Goal: Task Accomplishment & Management: Use online tool/utility

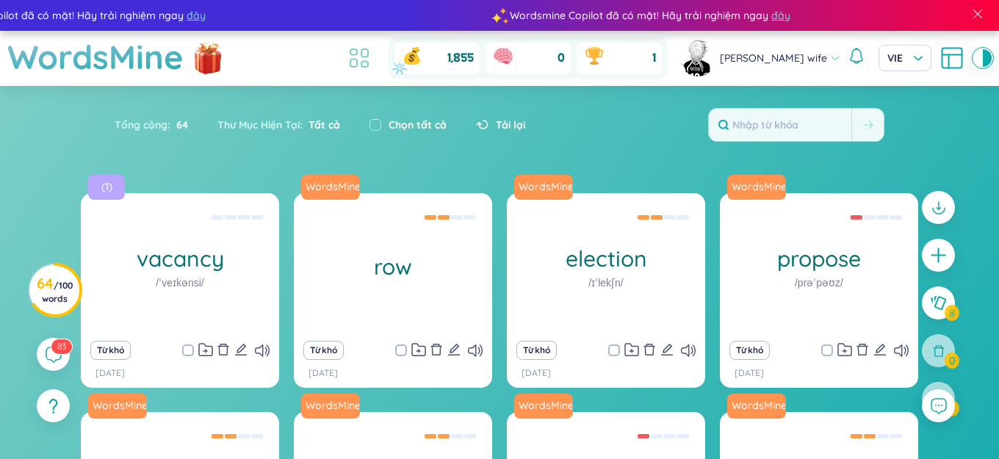
click at [372, 60] on icon at bounding box center [359, 58] width 26 height 26
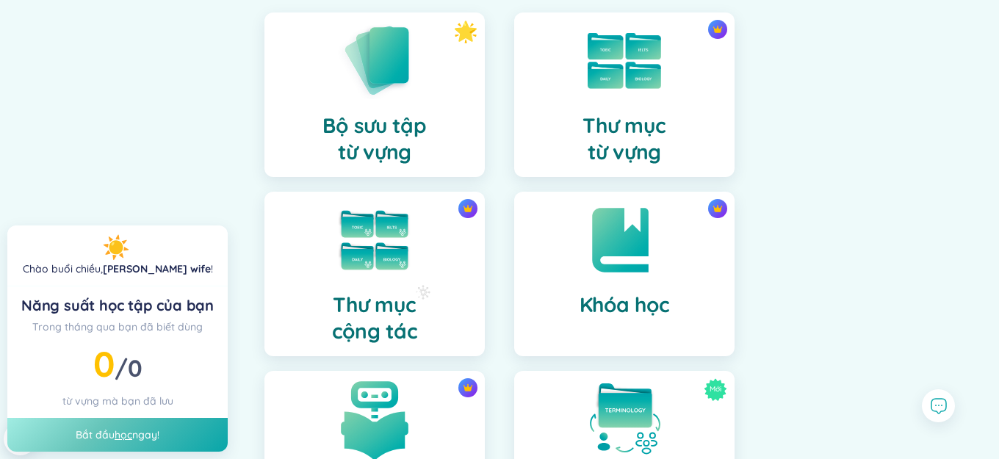
scroll to position [367, 0]
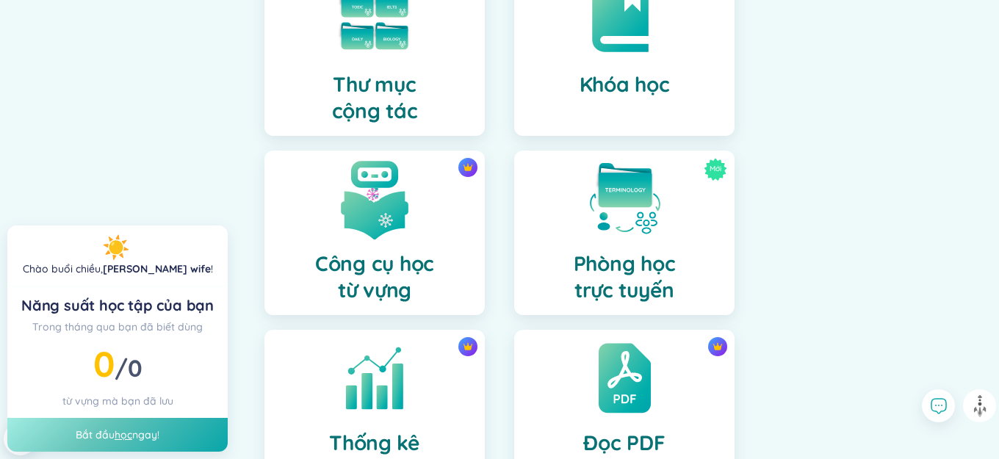
click at [366, 185] on img at bounding box center [374, 199] width 81 height 81
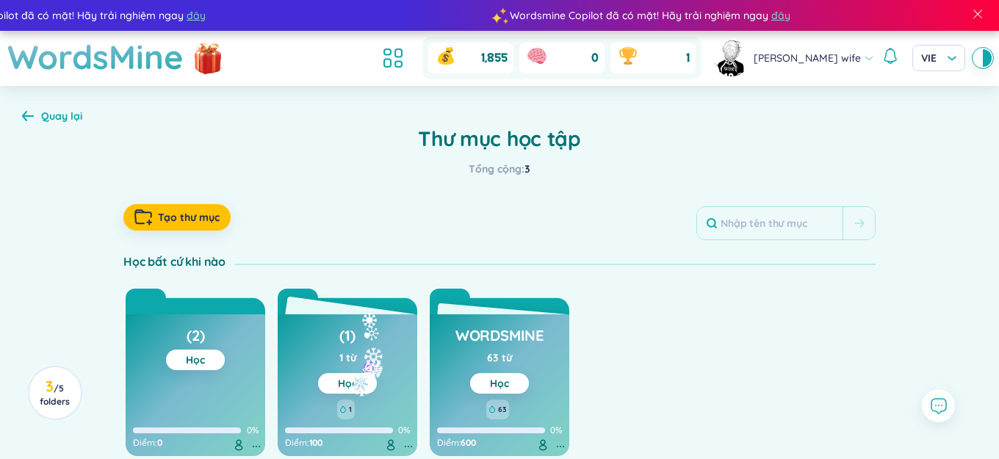
click at [351, 379] on link "Học" at bounding box center [347, 383] width 19 height 13
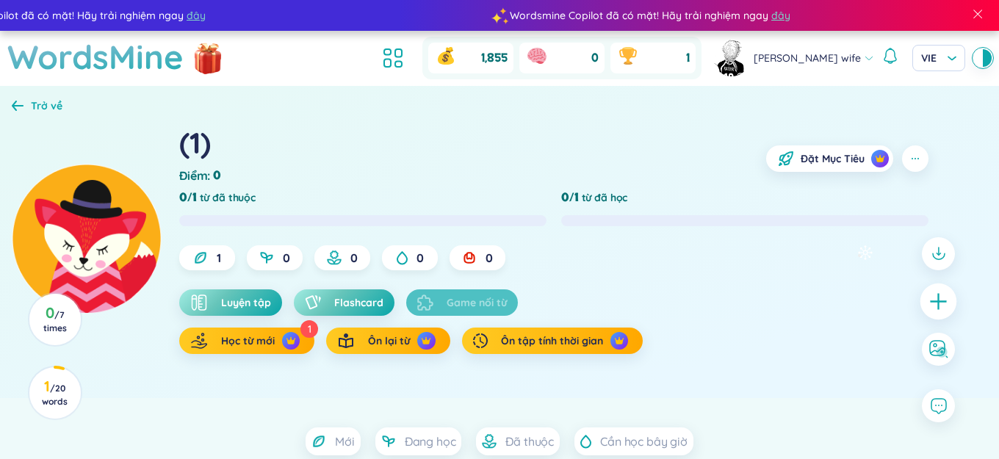
click at [928, 304] on div at bounding box center [938, 301] width 37 height 37
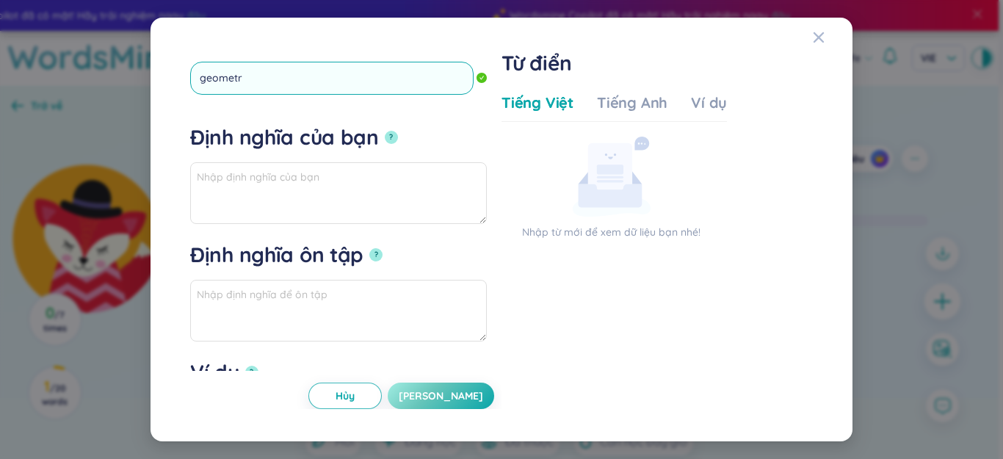
type input "geometry"
click at [385, 131] on button "?" at bounding box center [391, 137] width 13 height 13
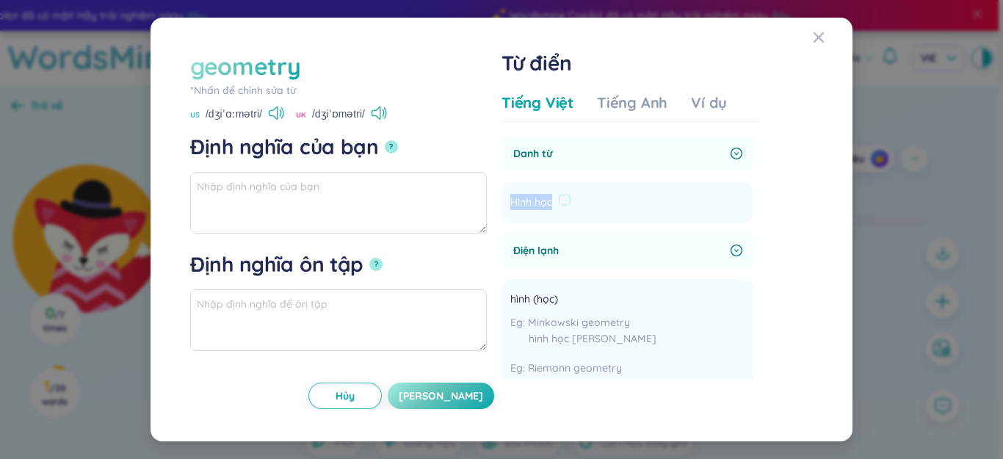
drag, startPoint x: 510, startPoint y: 199, endPoint x: 534, endPoint y: 201, distance: 24.3
click at [554, 201] on li "Hình học Thêm" at bounding box center [628, 202] width 253 height 41
copy span "Hình học"
paste textarea "Hình học"
drag, startPoint x: 239, startPoint y: 188, endPoint x: 202, endPoint y: 188, distance: 36.7
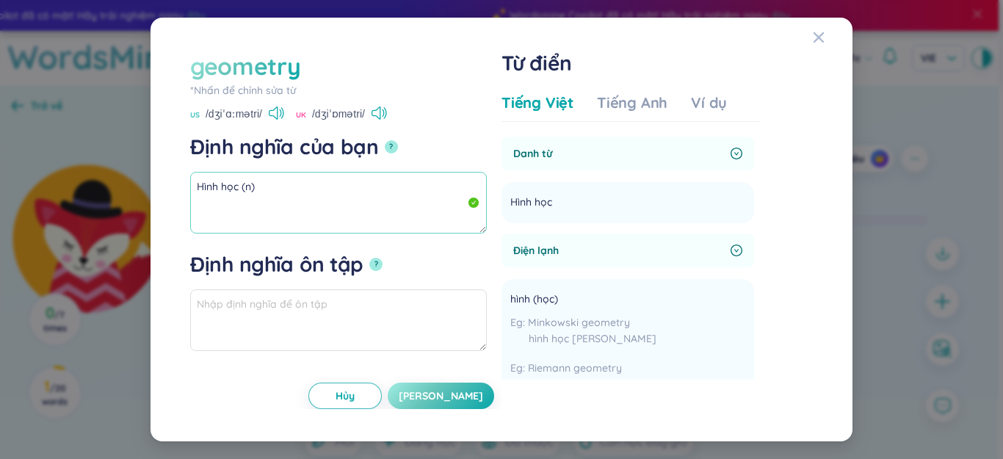
click at [184, 188] on div "geometry *[PERSON_NAME] để [PERSON_NAME] sửa từ geometry US /dʒiˈɑːmətri/ UK /d…" at bounding box center [502, 230] width 638 height 360
click at [719, 100] on div "Ví dụ" at bounding box center [709, 103] width 36 height 21
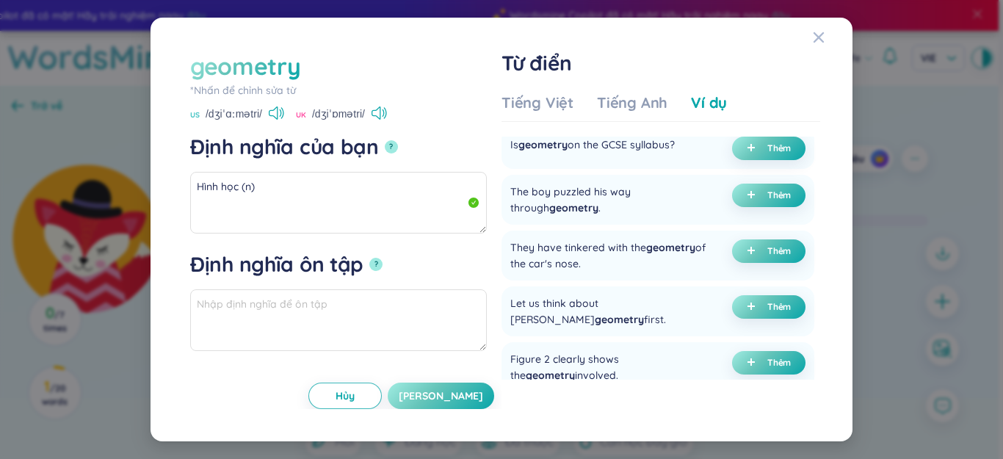
scroll to position [367, 0]
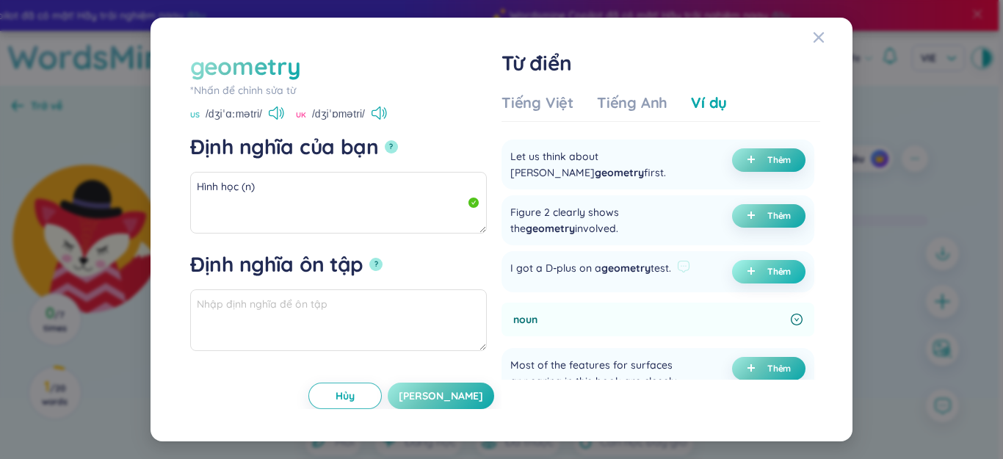
click at [738, 260] on button "Thêm" at bounding box center [768, 272] width 73 height 24
type textarea "Hình học (n) Eg: I got a D-plus on a geometry test."
type textarea "Eg: I got a D-plus on a geometry test."
click at [450, 397] on span "[PERSON_NAME]" at bounding box center [441, 396] width 84 height 15
type textarea "Hình học (n) Eg: I got a D-plus on a geometry test."
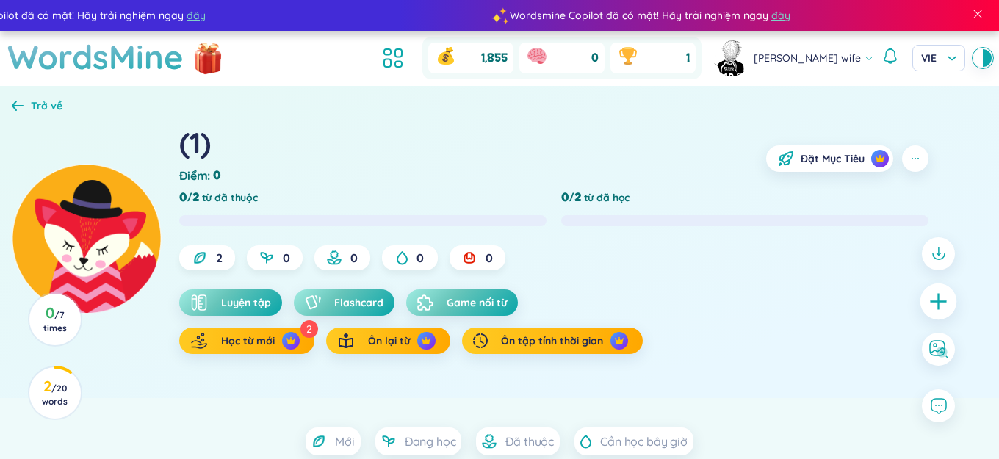
click at [939, 306] on icon "plus" at bounding box center [937, 301] width 1 height 16
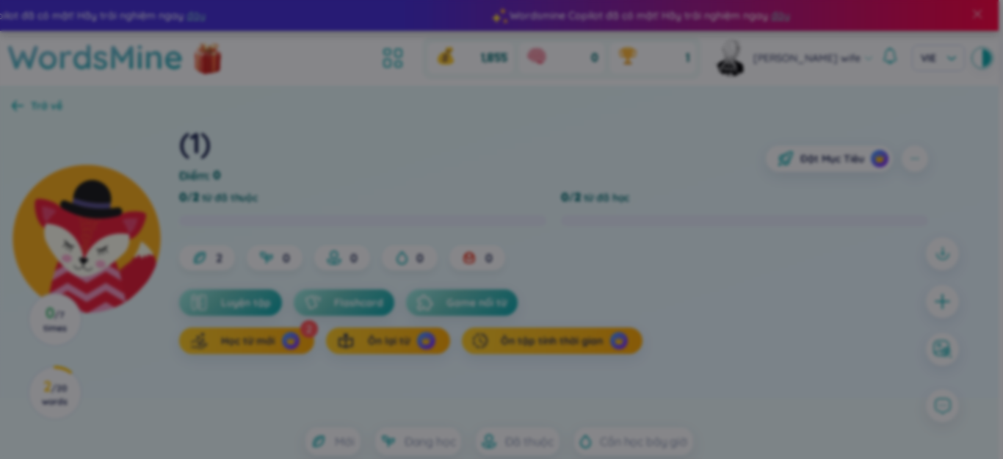
scroll to position [1, 0]
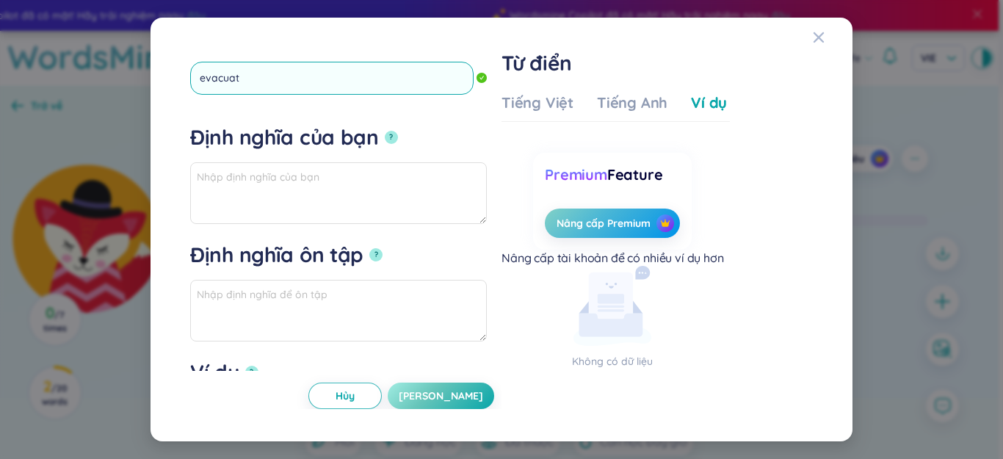
type input "evacuate"
click at [385, 131] on button "?" at bounding box center [391, 137] width 13 height 13
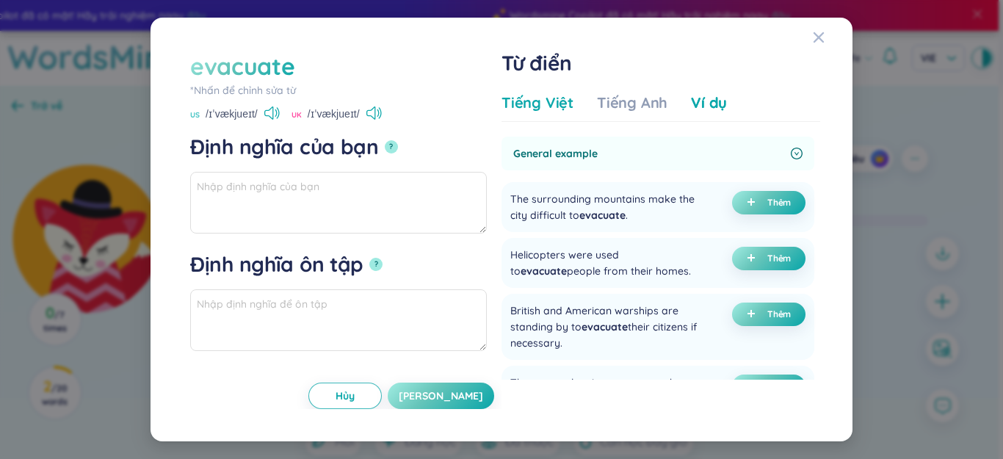
click at [559, 103] on div "Tiếng Việt" at bounding box center [538, 103] width 72 height 21
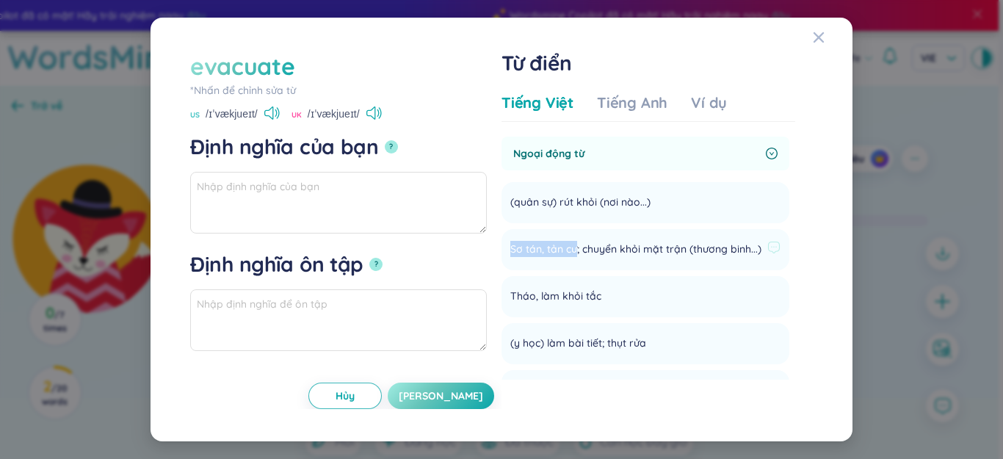
drag, startPoint x: 507, startPoint y: 249, endPoint x: 577, endPoint y: 250, distance: 70.5
click at [577, 250] on li "Sơ tán, tản cư; chuyển [PERSON_NAME] mặt [PERSON_NAME] ([PERSON_NAME]...) Thêm" at bounding box center [658, 257] width 313 height 56
copy span "Sơ tán, tản cư"
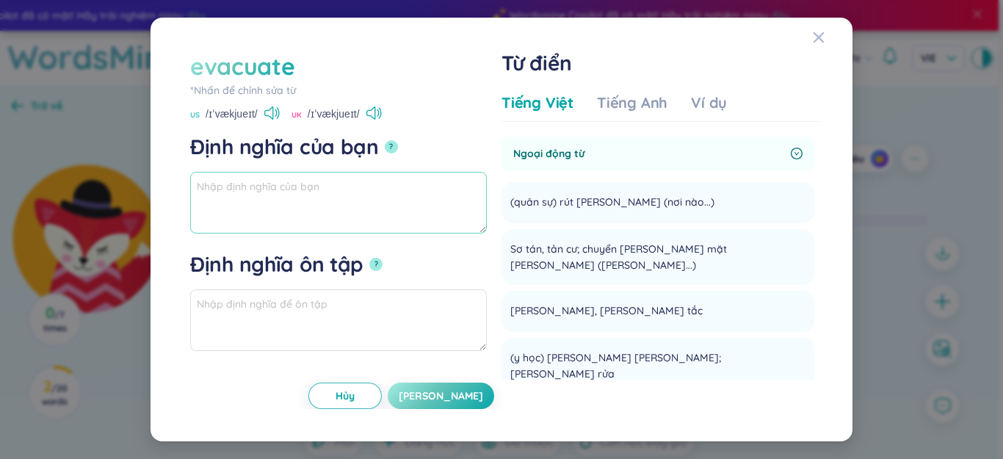
paste textarea "Sơ tán, tản cư"
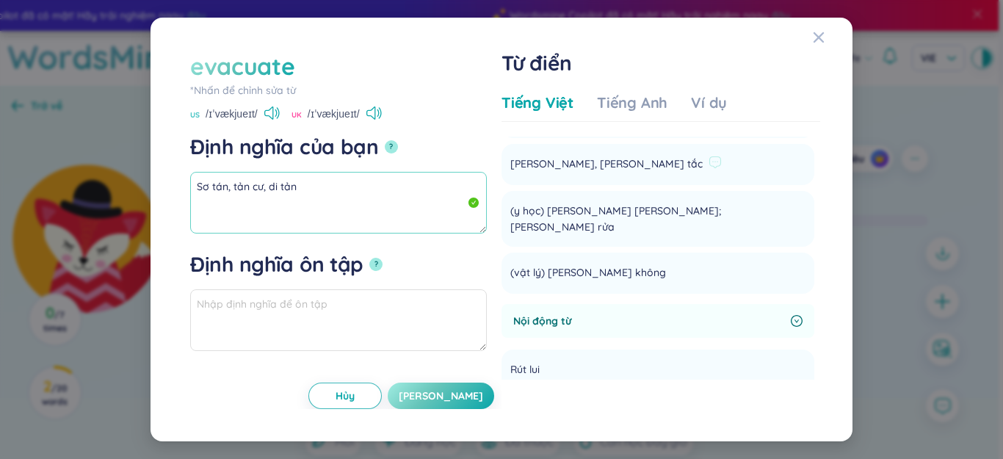
scroll to position [73, 0]
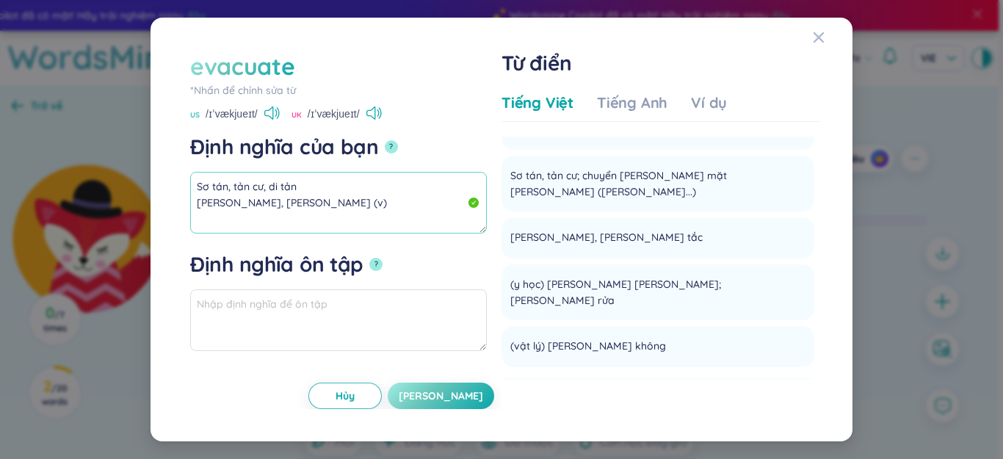
drag, startPoint x: 270, startPoint y: 202, endPoint x: 174, endPoint y: 186, distance: 97.6
click at [174, 186] on div "evacuate *[PERSON_NAME] để [PERSON_NAME] sửa từ evacuate US /ɪˈvækjueɪt/ UK /ɪˈ…" at bounding box center [501, 229] width 667 height 389
click at [715, 102] on div "Ví dụ" at bounding box center [709, 103] width 36 height 21
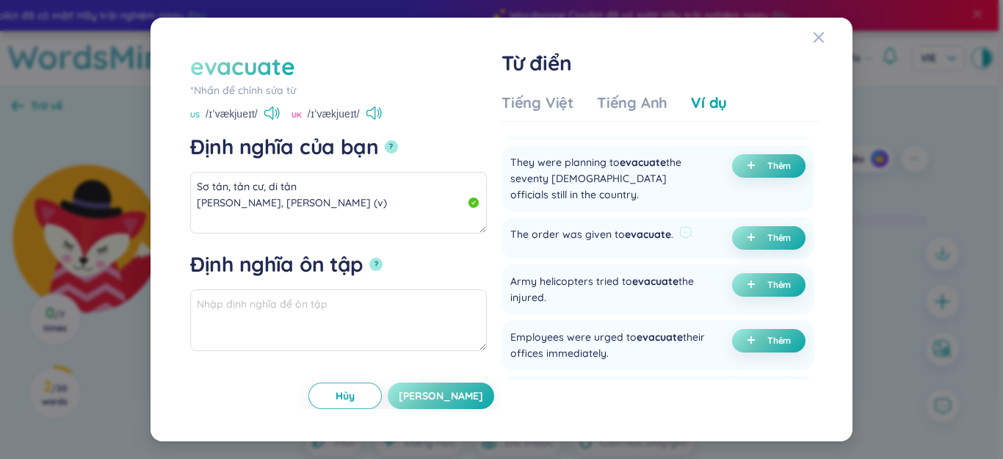
scroll to position [367, 0]
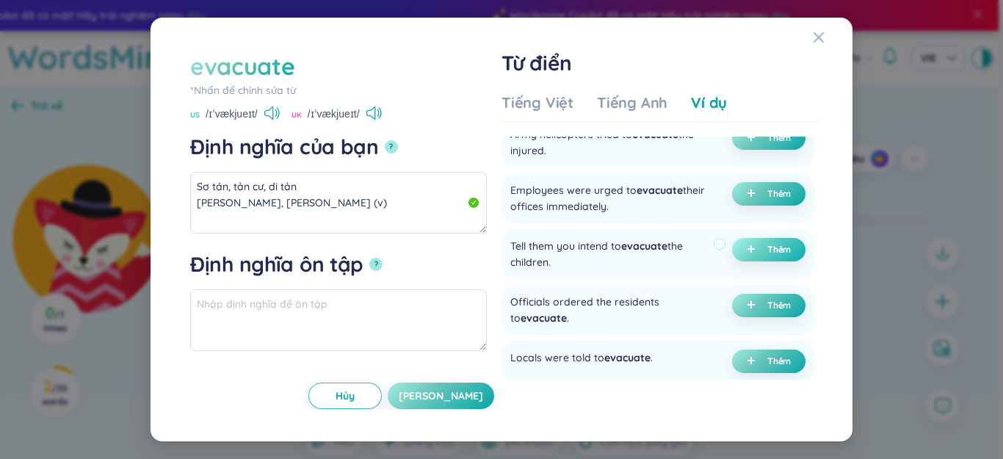
click at [732, 250] on button "Thêm" at bounding box center [768, 250] width 73 height 24
type textarea "Sơ tán, tản cư, di tản [PERSON_NAME], [PERSON_NAME] (v) Eg: Tell them you inten…"
type textarea "Eg: Tell them you intend to evacuate the children."
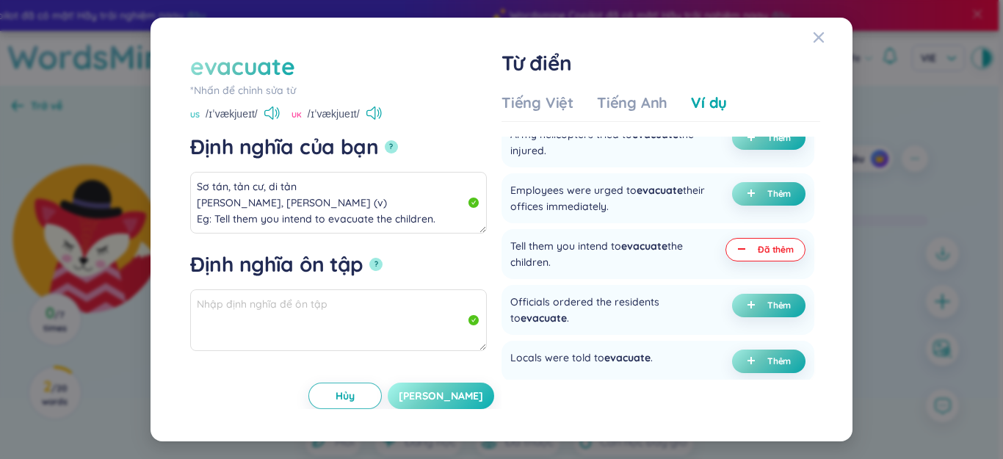
click at [449, 398] on span "[PERSON_NAME]" at bounding box center [441, 396] width 84 height 15
type textarea "Sơ tán, tản cư, di tản [PERSON_NAME], [PERSON_NAME] (v) Eg: Tell them you inten…"
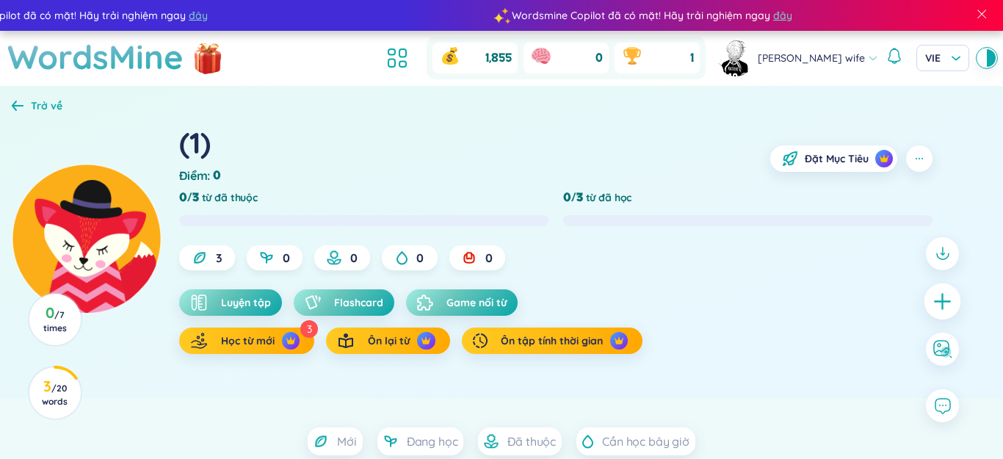
click at [942, 304] on icon "plus" at bounding box center [943, 301] width 21 height 21
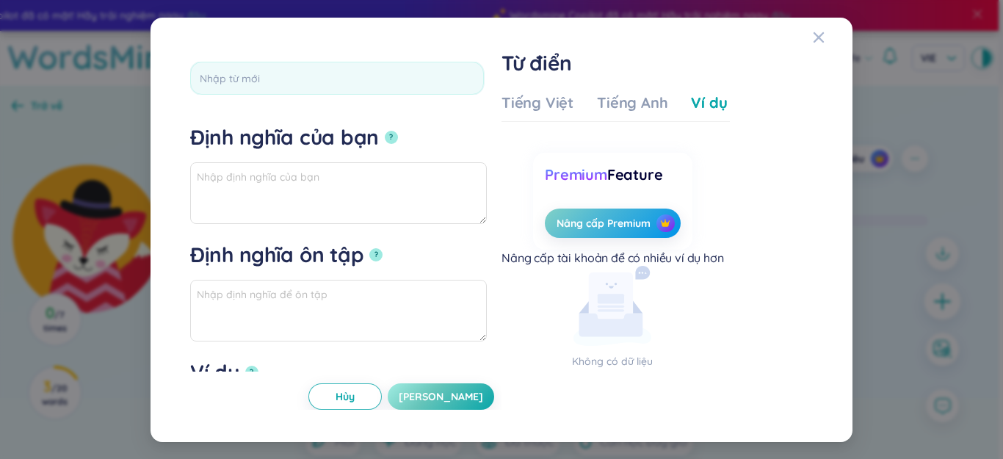
scroll to position [1, 0]
type input "tailor"
click at [385, 131] on button "?" at bounding box center [391, 137] width 13 height 13
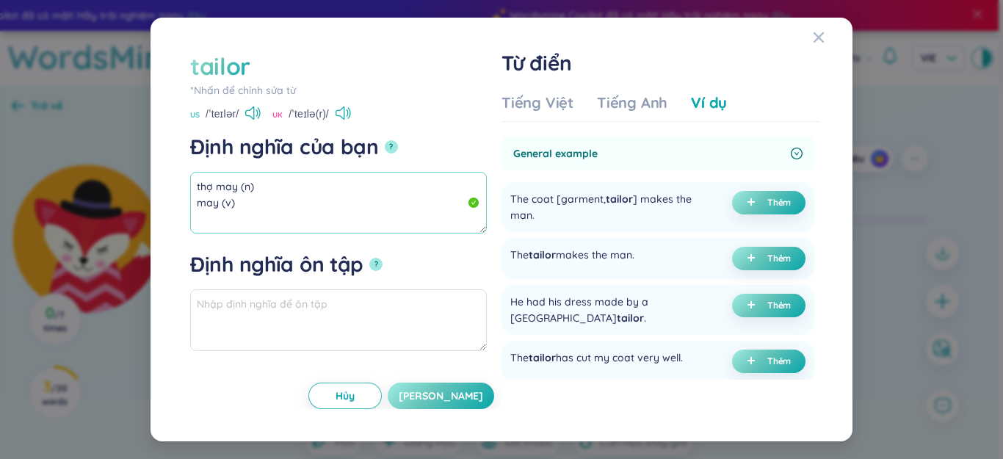
drag, startPoint x: 211, startPoint y: 201, endPoint x: 176, endPoint y: 177, distance: 42.4
click at [176, 177] on div "tailor *[PERSON_NAME] để [PERSON_NAME] sửa từ tailor US /ˈteɪlər/ [GEOGRAPHIC_D…" at bounding box center [501, 229] width 667 height 389
click at [752, 256] on span "plus" at bounding box center [754, 258] width 15 height 10
type textarea "thợ may (n) may (v) Eg: The tailor makes the man."
type textarea "Eg: The tailor makes the man."
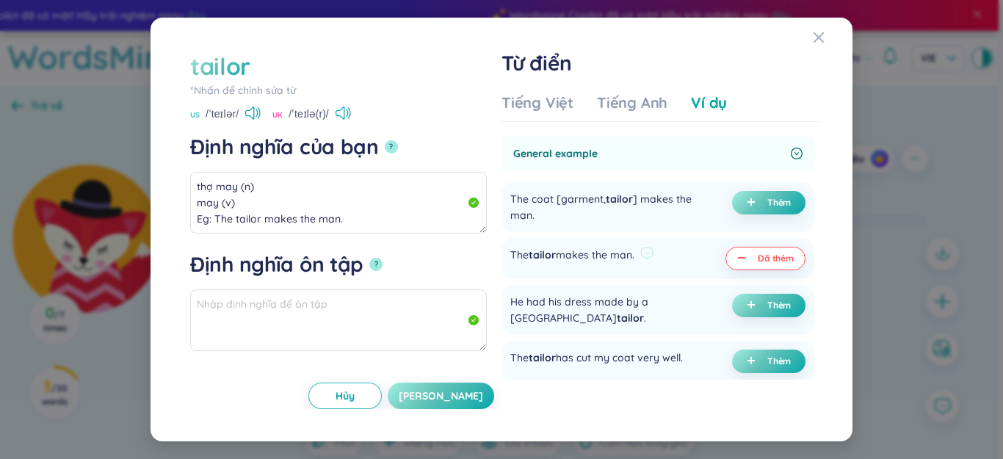
click at [749, 264] on button "Đã thêm" at bounding box center [766, 259] width 80 height 24
type textarea "thợ may (n) may (v)"
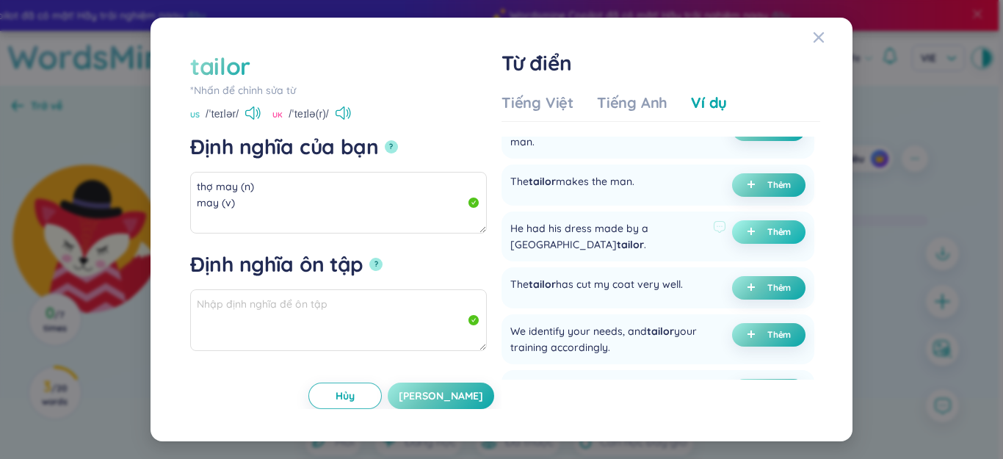
click at [750, 228] on icon "plus" at bounding box center [751, 231] width 9 height 9
type textarea "thợ may (n) may (v) Eg: He had his dress made by a Paris tailor."
type textarea "Eg: He had his dress made by a Paris tailor."
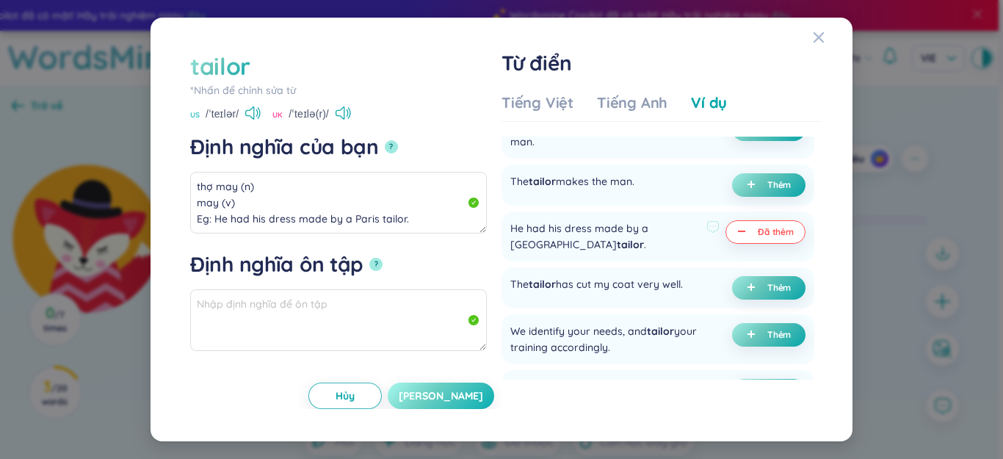
click at [469, 387] on button "[PERSON_NAME]" at bounding box center [441, 396] width 107 height 26
type textarea "thợ may (n) may (v) Eg: He had his dress made by a Paris tailor."
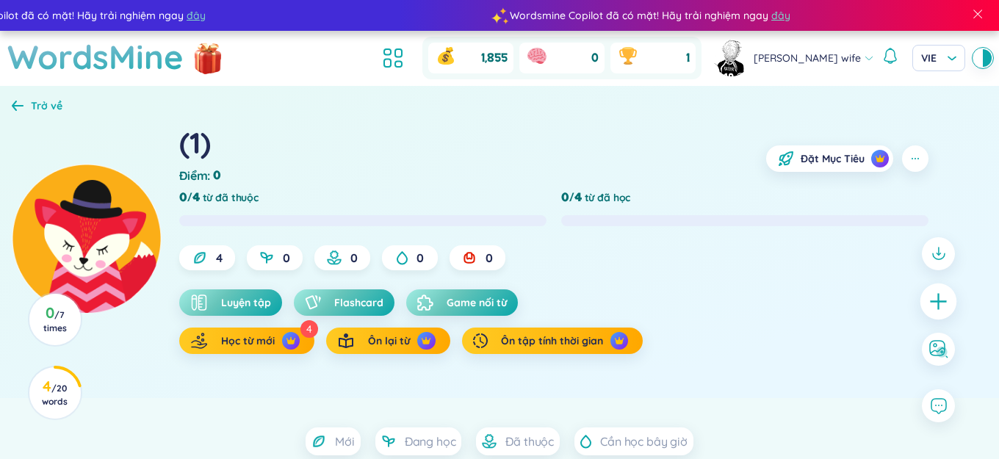
click at [921, 295] on div at bounding box center [939, 301] width 48 height 143
click at [937, 297] on icon "plus" at bounding box center [938, 301] width 21 height 21
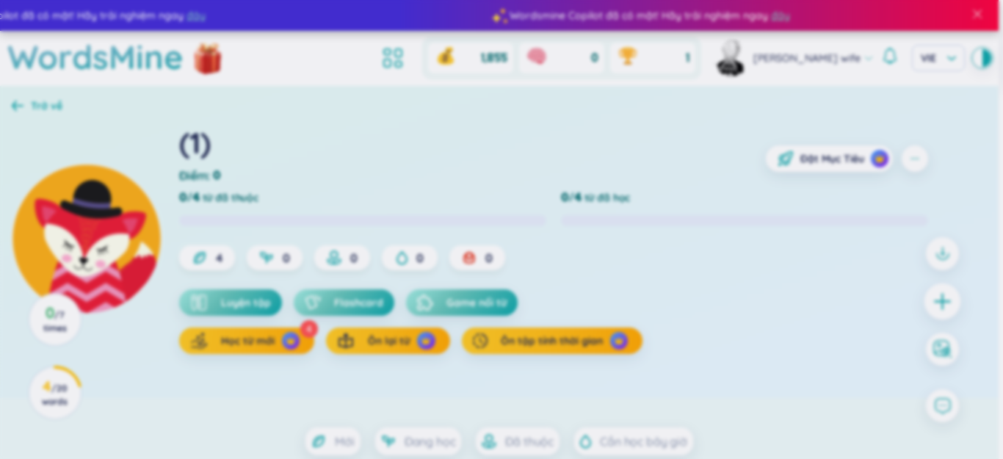
scroll to position [1, 0]
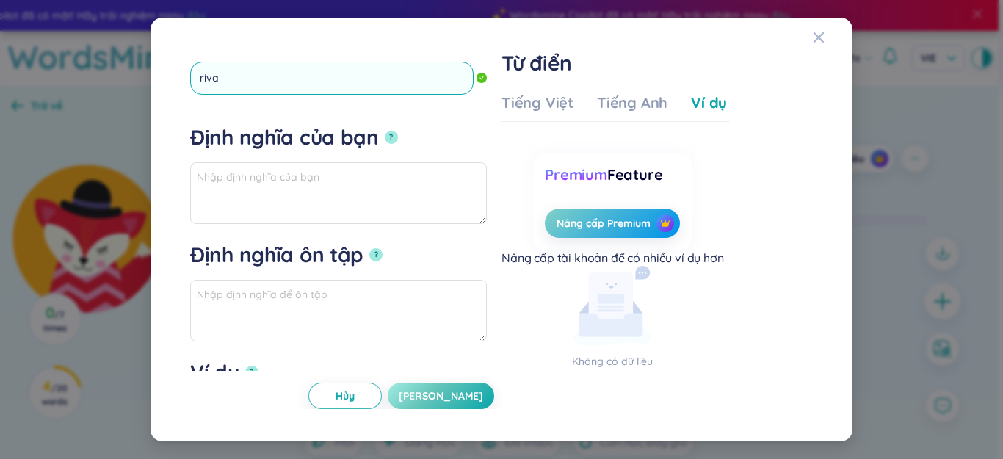
type input "rival"
click at [385, 131] on button "?" at bounding box center [391, 137] width 13 height 13
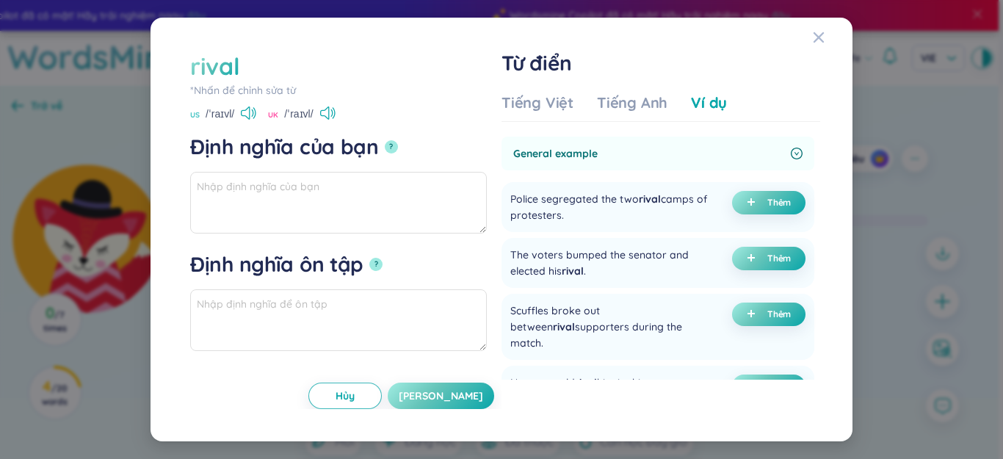
click at [535, 112] on div "Tiếng Việt" at bounding box center [538, 103] width 72 height 21
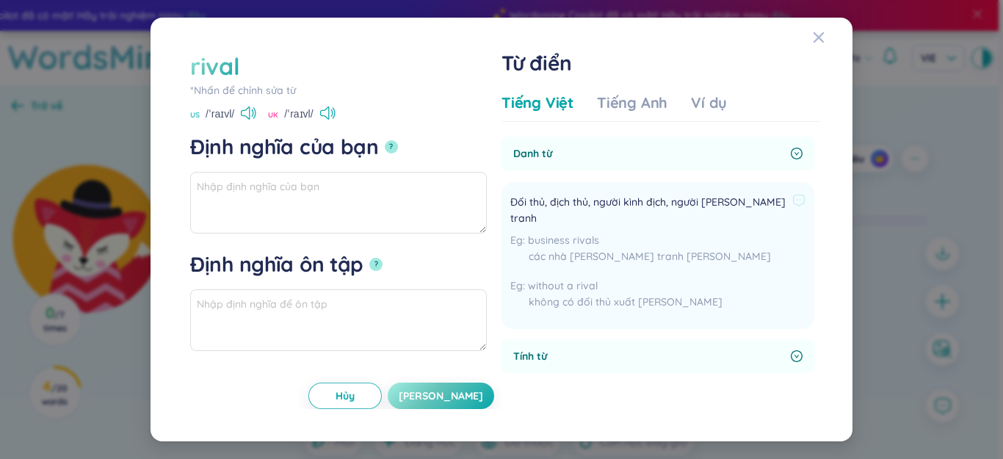
drag, startPoint x: 533, startPoint y: 200, endPoint x: 576, endPoint y: 200, distance: 43.3
click at [583, 202] on span "Đối thủ, địch thủ, người kình địch, người [PERSON_NAME] tranh" at bounding box center [649, 210] width 276 height 32
copy span "Đối thủ, địch th"
paste textarea "Đối thủ, địch th"
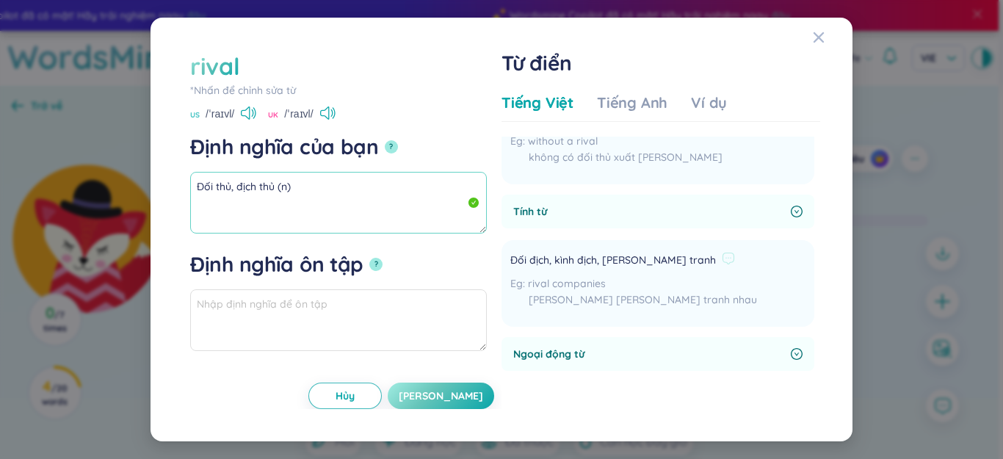
scroll to position [147, 0]
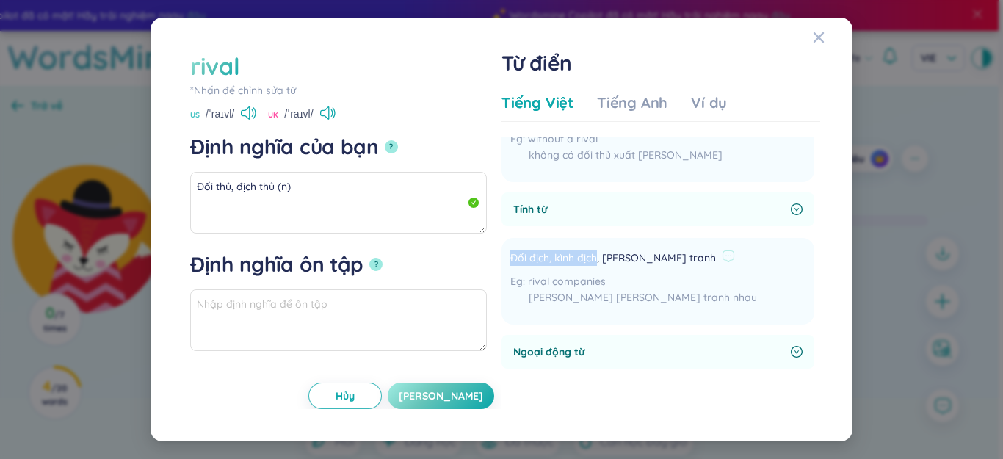
drag, startPoint x: 514, startPoint y: 242, endPoint x: 597, endPoint y: 246, distance: 83.1
click at [597, 250] on span "Đối địch, kình địch, [PERSON_NAME] tranh" at bounding box center [614, 259] width 206 height 18
copy span "Đối địch, kình địch"
click at [308, 205] on textarea "Đối thủ, địch thủ (n)" at bounding box center [338, 203] width 297 height 62
paste textarea "Đối địch, kình địch"
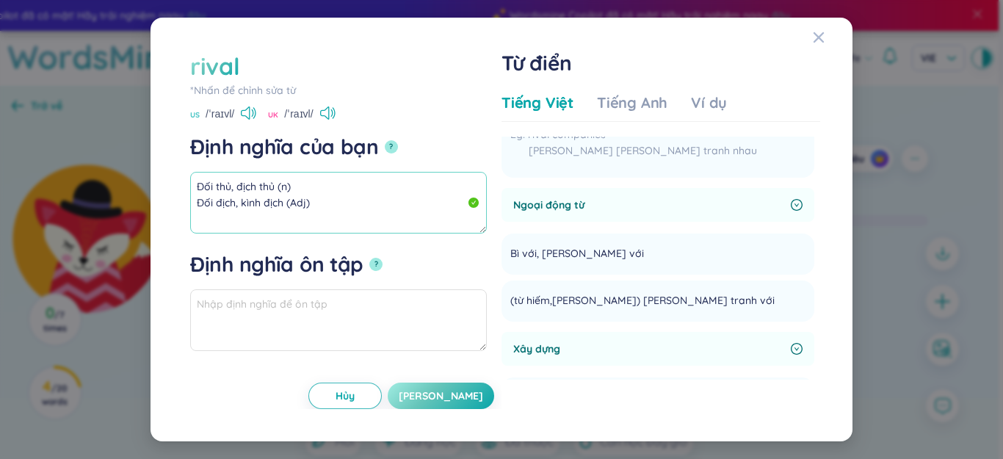
scroll to position [367, 0]
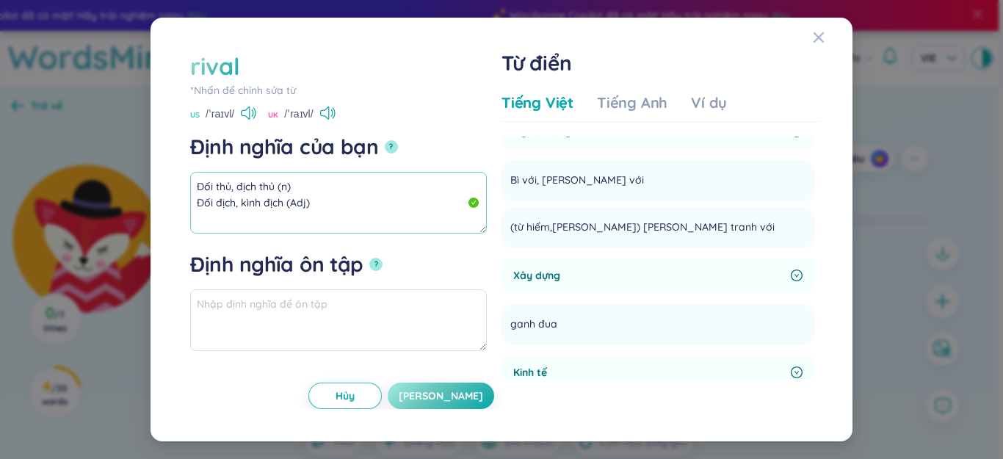
click at [255, 223] on textarea "Đối thủ, địch thủ (n) Đối địch, kình địch (Adj)" at bounding box center [338, 203] width 297 height 62
drag, startPoint x: 244, startPoint y: 218, endPoint x: 377, endPoint y: 204, distance: 133.7
click at [377, 204] on textarea "Đối thủ, địch thủ (n) Đối địch, kình địch (Adj)" at bounding box center [338, 203] width 297 height 62
paste textarea "[PERSON_NAME] tranh, ganh đua"
drag, startPoint x: 303, startPoint y: 222, endPoint x: 198, endPoint y: 183, distance: 112.7
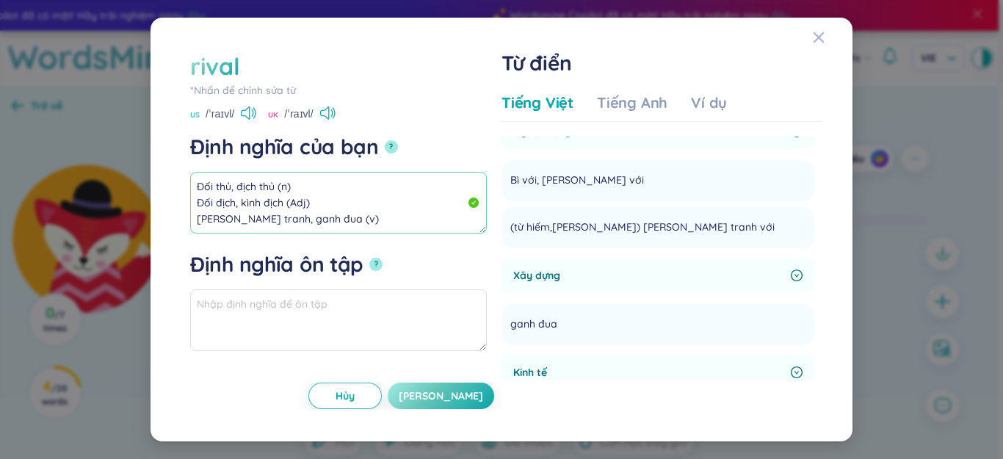
click at [198, 183] on textarea "Đối thủ, địch thủ (n) Đối địch, kình địch (Adj) [PERSON_NAME] tranh, ganh đua (…" at bounding box center [338, 203] width 297 height 62
click at [712, 113] on div "Tiếng Việt Tiếng Anh Ví dụ" at bounding box center [615, 107] width 226 height 29
click at [711, 107] on div "Ví dụ" at bounding box center [709, 103] width 36 height 21
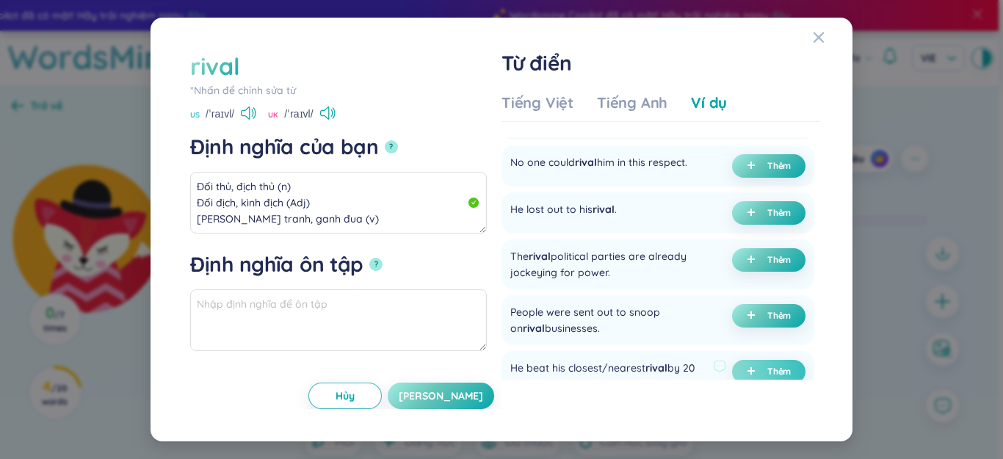
scroll to position [294, 0]
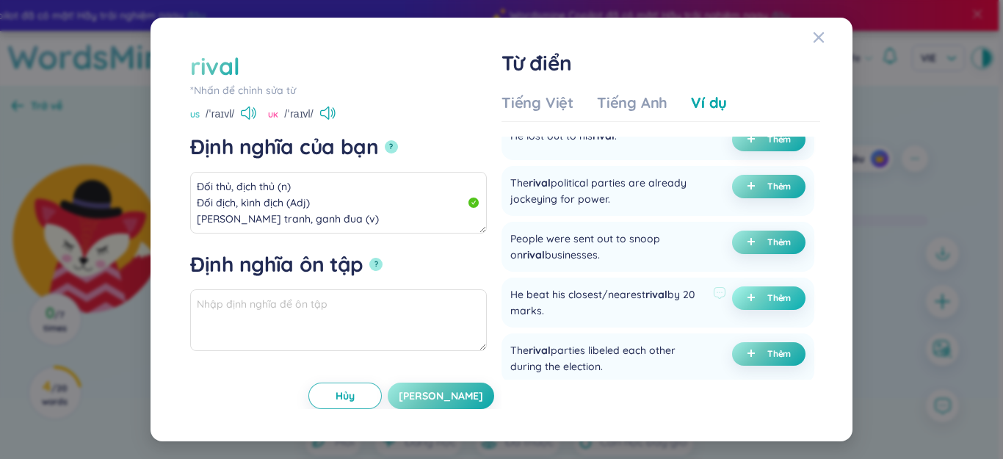
click at [750, 293] on icon "plus" at bounding box center [751, 297] width 9 height 9
type textarea "Đối thủ, địch thủ (n) Đối địch, kình địch (Adj) [PERSON_NAME] tranh, ganh đua (…"
type textarea "Eg: He beat his closest/nearest rival by 20 marks."
click at [458, 395] on span "[PERSON_NAME]" at bounding box center [441, 396] width 84 height 15
type textarea "Đối thủ, địch thủ (n) Đối địch, kình địch (Adj) [PERSON_NAME] tranh, ganh đua (…"
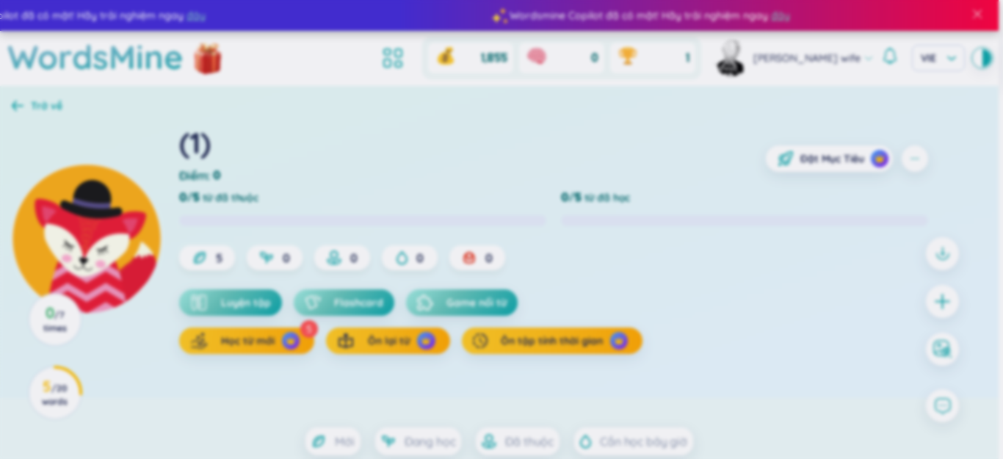
click at [940, 306] on icon "plus" at bounding box center [943, 301] width 18 height 18
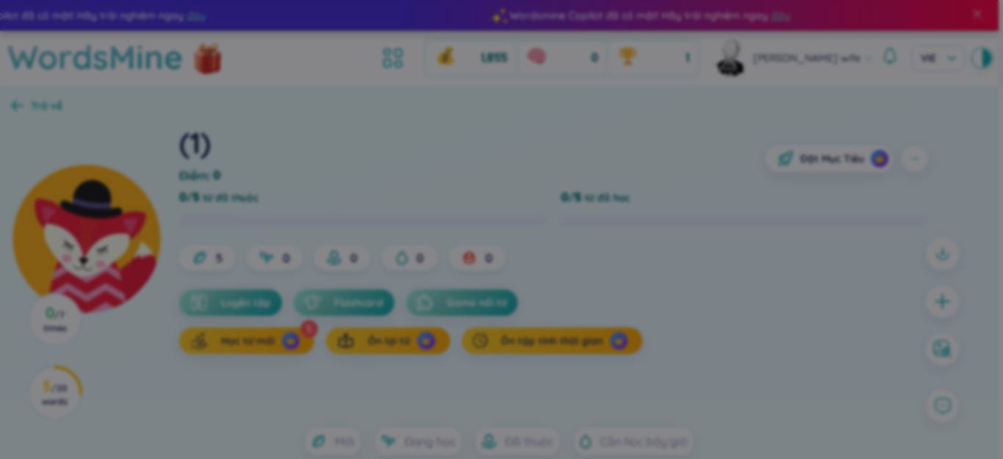
click at [934, 303] on div "*[PERSON_NAME] để [PERSON_NAME] sửa từ Định [PERSON_NAME] bạn ? Định [PERSON_NA…" at bounding box center [501, 229] width 1003 height 459
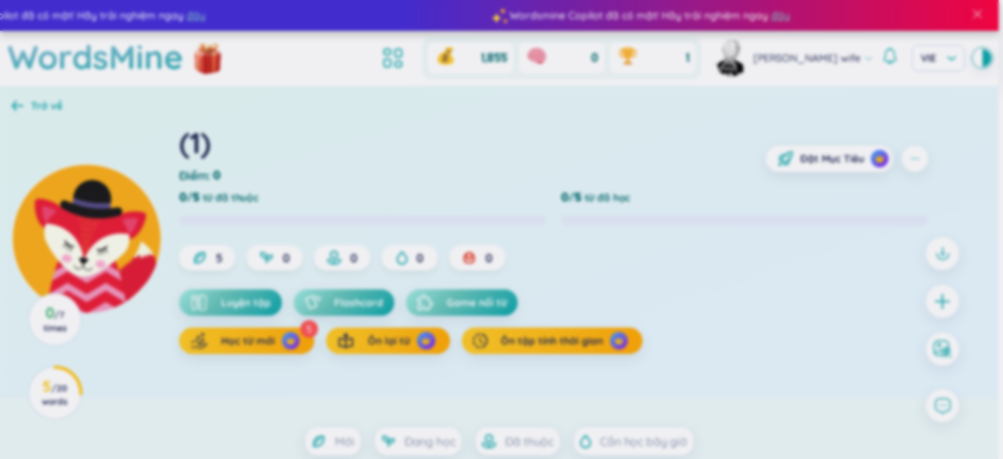
scroll to position [1, 0]
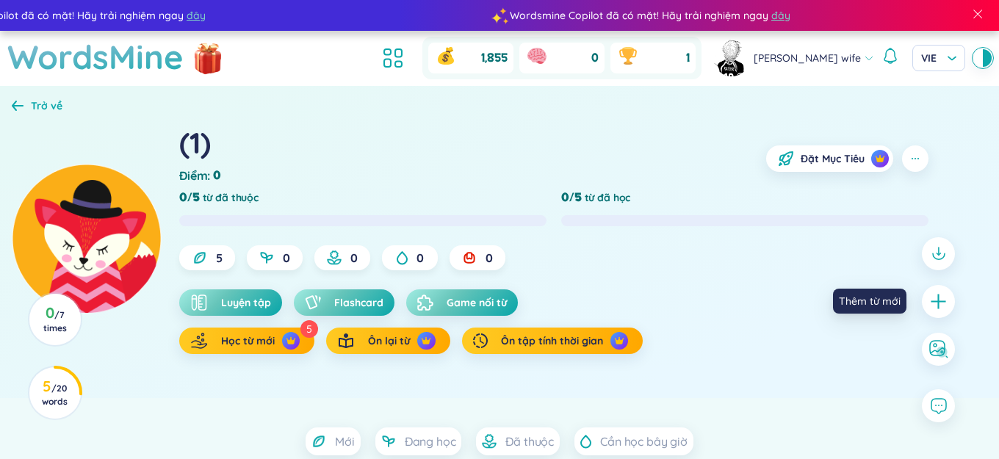
click at [934, 303] on icon "plus" at bounding box center [938, 301] width 18 height 18
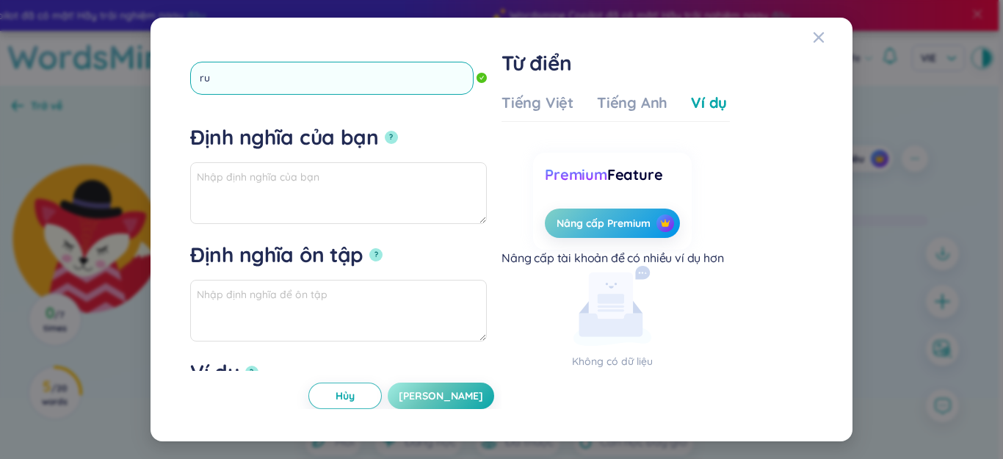
type input "rub"
click at [385, 131] on button "?" at bounding box center [391, 137] width 13 height 13
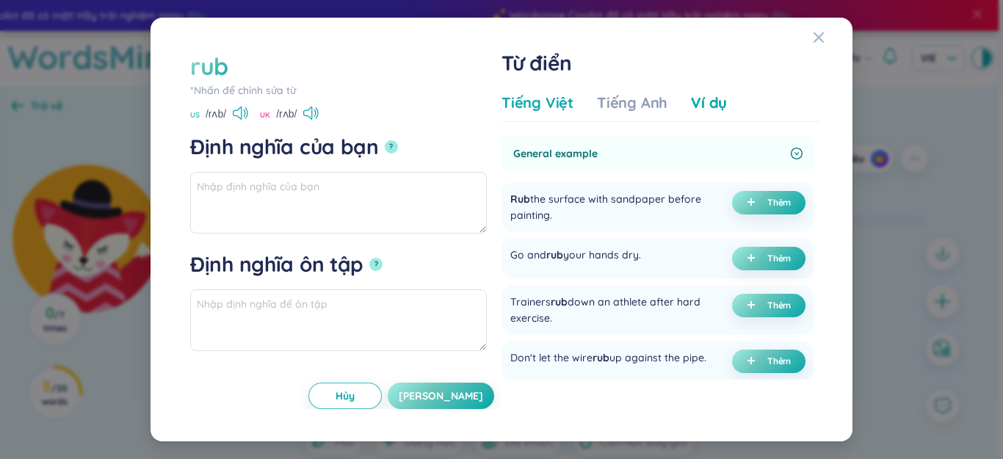
click at [530, 106] on div "Tiếng Việt" at bounding box center [538, 103] width 72 height 21
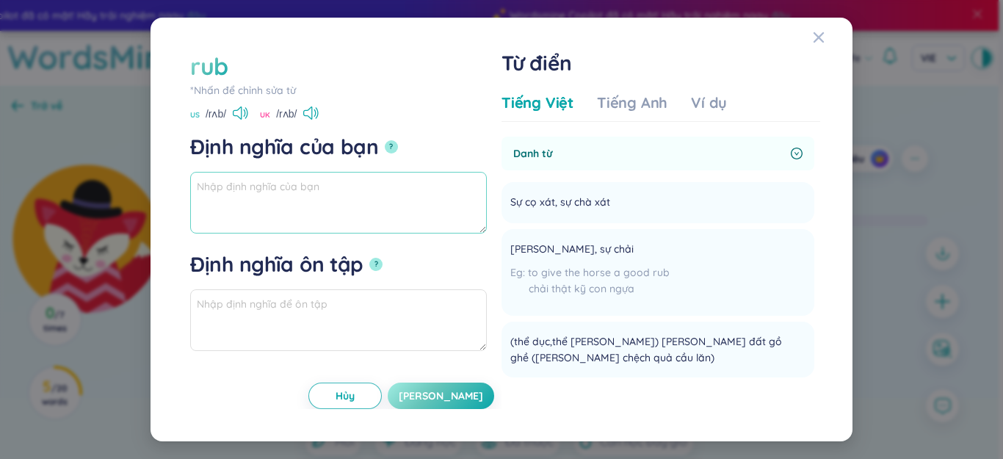
click at [416, 201] on textarea "Định [PERSON_NAME] bạn ?" at bounding box center [338, 203] width 297 height 62
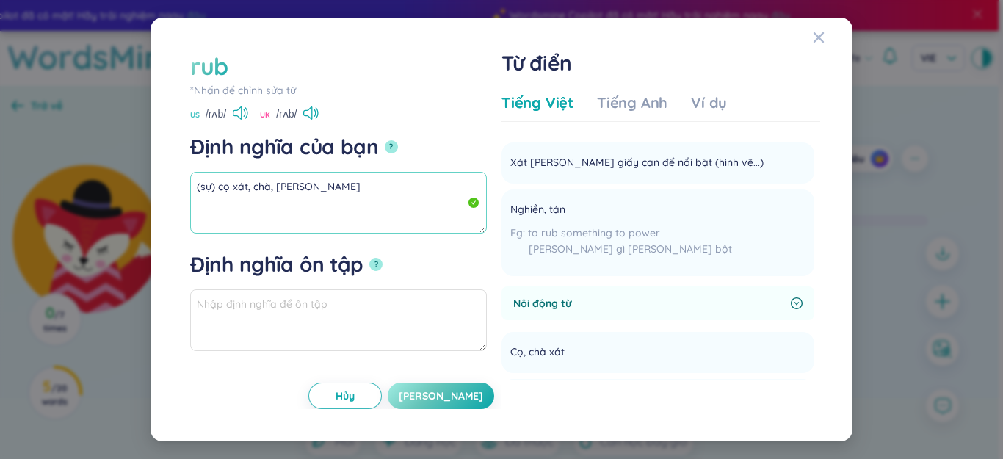
scroll to position [881, 0]
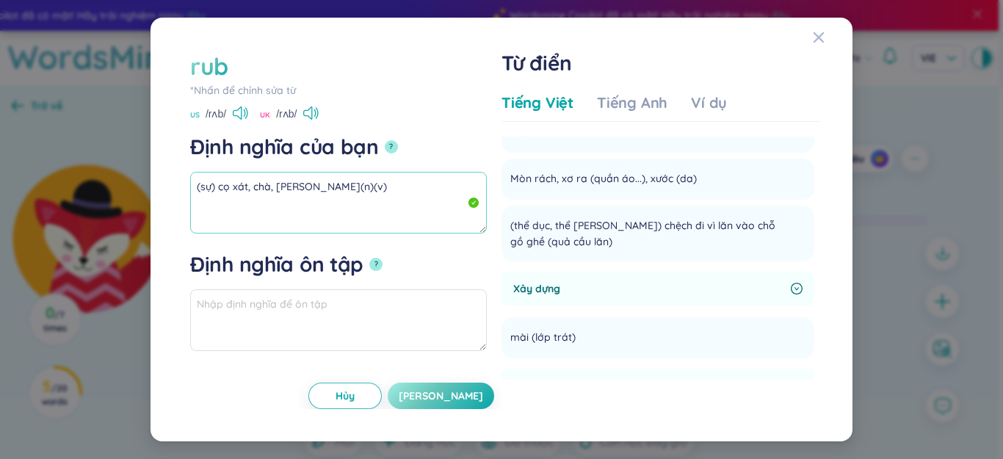
click at [295, 192] on textarea "(sự) cọ xát, chà, [PERSON_NAME](n)(v)" at bounding box center [338, 203] width 297 height 62
click at [292, 191] on textarea "(sự) cọ xát, chà, [PERSON_NAME](n)(v)" at bounding box center [338, 203] width 297 height 62
drag, startPoint x: 292, startPoint y: 191, endPoint x: 176, endPoint y: 194, distance: 116.8
click at [176, 194] on div "rub *[PERSON_NAME] để [PERSON_NAME] sửa từ rub US /rʌb/ [GEOGRAPHIC_DATA] /rʌb/…" at bounding box center [501, 229] width 667 height 389
click at [717, 108] on div "Ví dụ" at bounding box center [709, 103] width 36 height 21
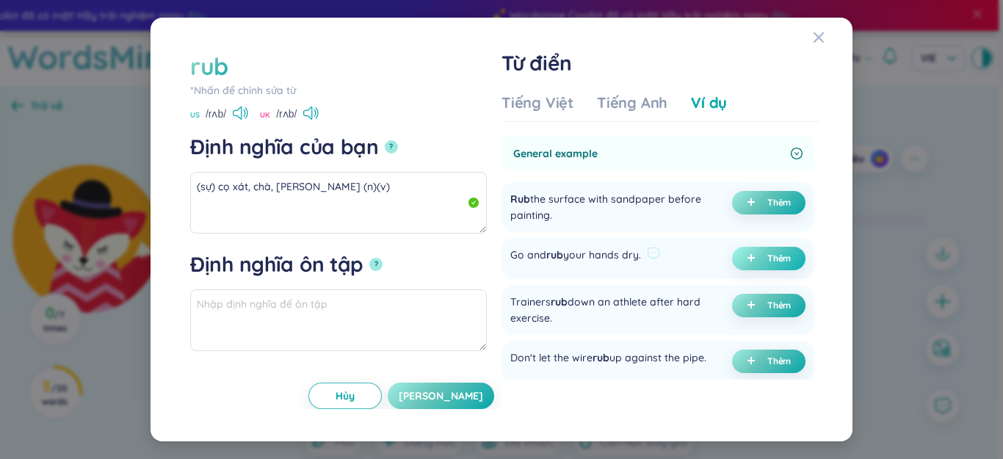
click at [740, 256] on button "Thêm" at bounding box center [768, 259] width 73 height 24
type textarea "(sự) cọ xát, chà, [PERSON_NAME] (n)(v) Eg: Go and rub your hands dry."
type textarea "Eg: Go and rub your hands dry."
click at [461, 398] on span "[PERSON_NAME]" at bounding box center [441, 396] width 84 height 15
type textarea "(sự) cọ xát, chà, [PERSON_NAME] (n)(v) Eg: Go and rub your hands dry."
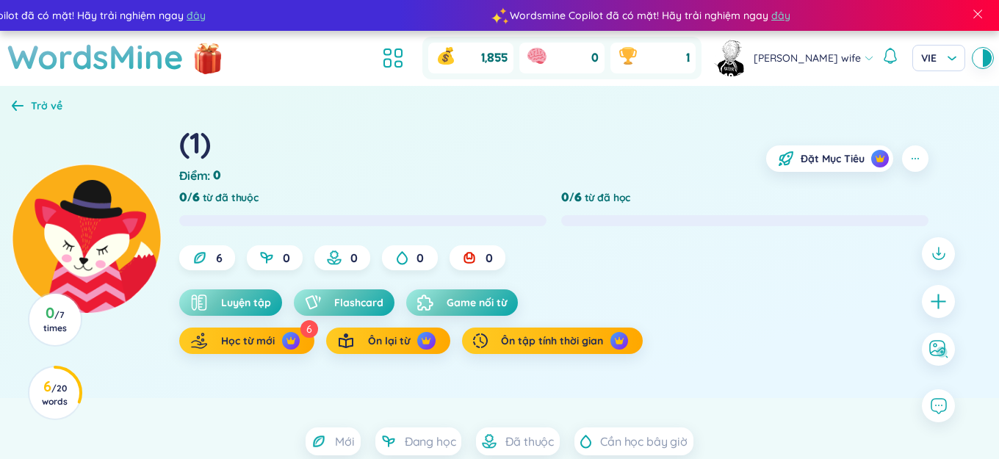
click at [926, 289] on div at bounding box center [939, 301] width 48 height 143
click at [937, 297] on icon "plus" at bounding box center [938, 301] width 21 height 21
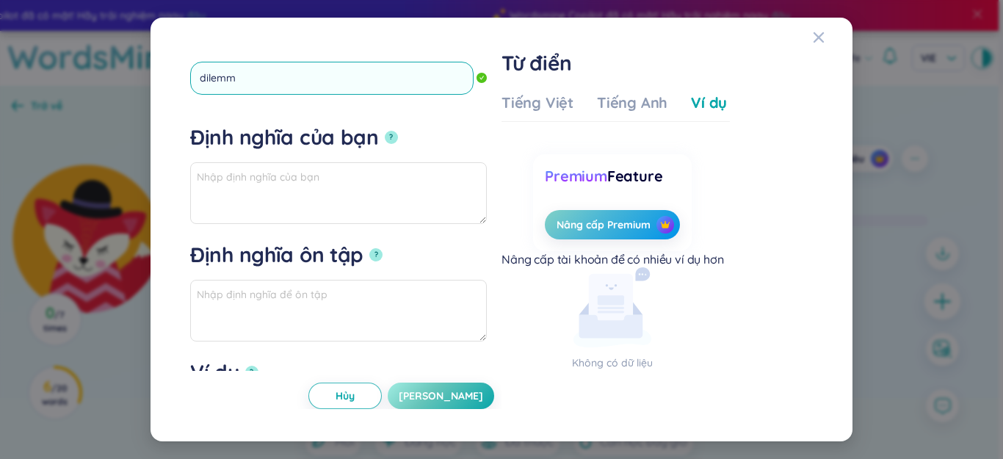
type input "dilemma"
click at [385, 131] on button "?" at bounding box center [391, 137] width 13 height 13
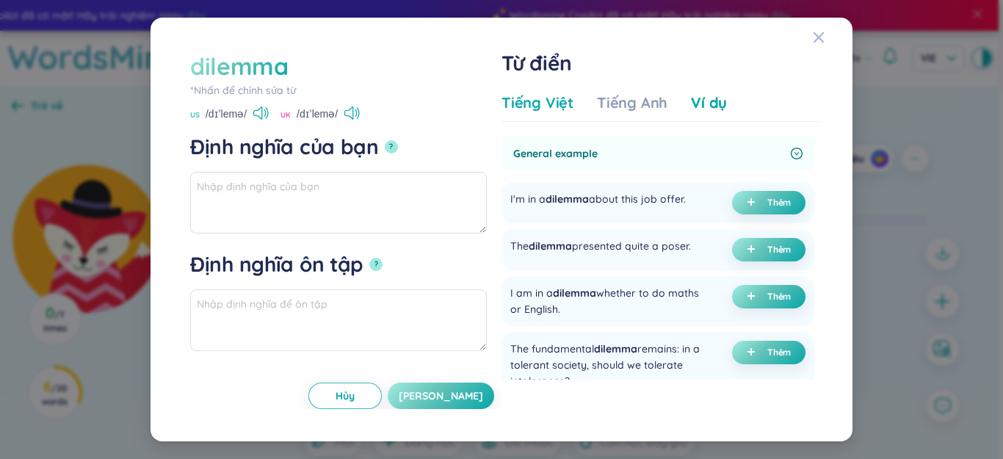
click at [547, 105] on div "Tiếng Việt" at bounding box center [538, 103] width 72 height 21
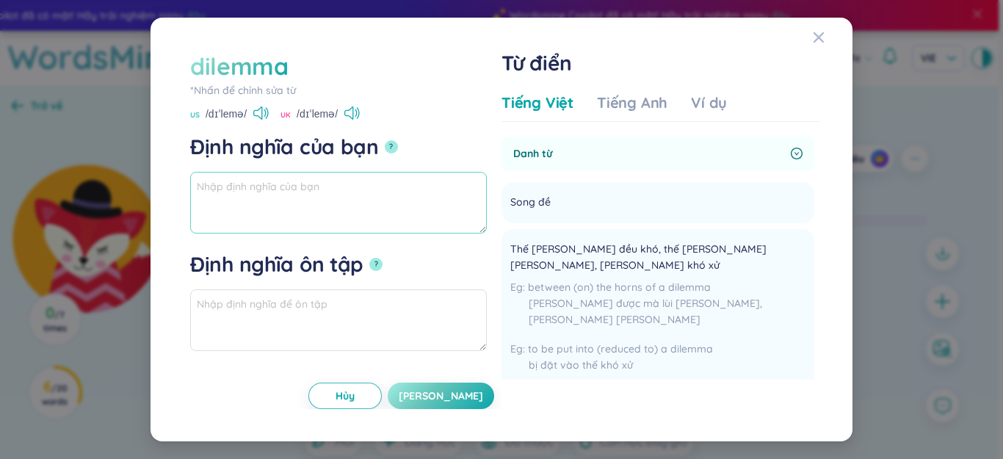
click at [412, 203] on textarea "Định [PERSON_NAME] bạn ?" at bounding box center [338, 203] width 297 height 62
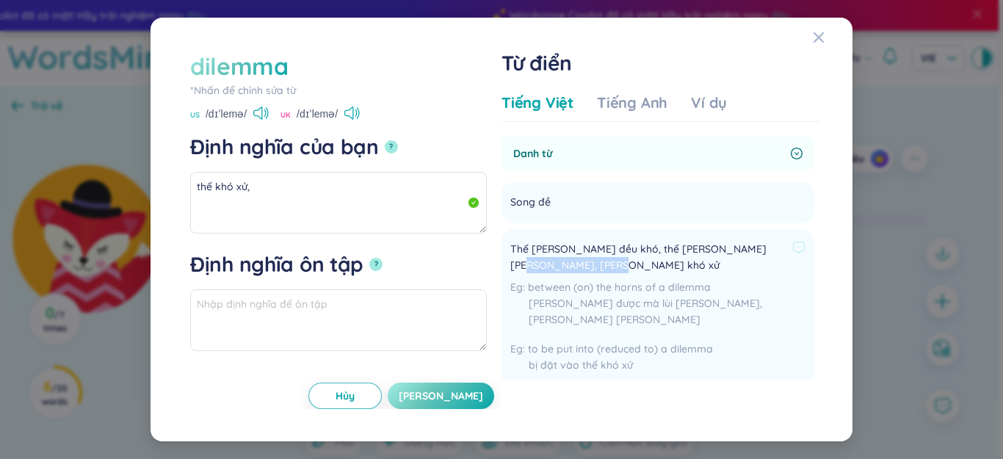
drag, startPoint x: 732, startPoint y: 250, endPoint x: 757, endPoint y: 262, distance: 28.6
click at [757, 262] on span "Thế [PERSON_NAME] đều khó, thế [PERSON_NAME] [PERSON_NAME], [PERSON_NAME] khó xử" at bounding box center [649, 257] width 276 height 32
copy span "[PERSON_NAME] khó xử"
paste textarea "[PERSON_NAME] khó xử"
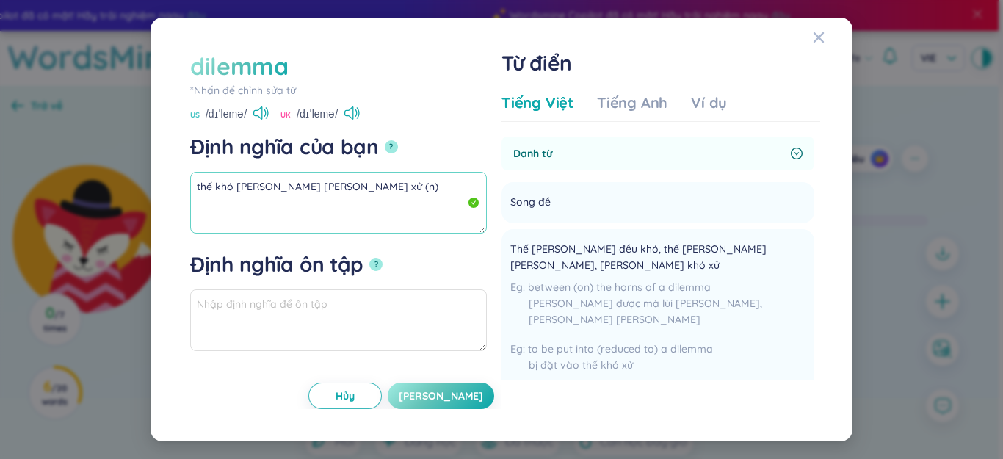
drag, startPoint x: 339, startPoint y: 195, endPoint x: 154, endPoint y: 195, distance: 185.1
click at [144, 195] on div "dilemma *[PERSON_NAME] để [PERSON_NAME] sửa từ dilemma US /dɪˈlemə/ [GEOGRAPHIC…" at bounding box center [501, 229] width 1003 height 459
click at [710, 103] on div "Ví dụ" at bounding box center [709, 103] width 36 height 21
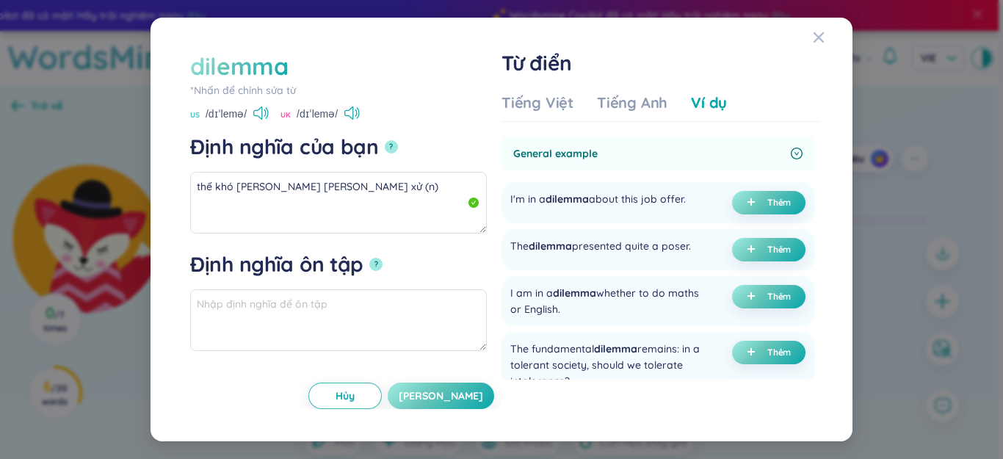
click at [758, 198] on button "Thêm" at bounding box center [768, 203] width 73 height 24
type textarea "thế khó [PERSON_NAME] [PERSON_NAME] xử (n) Eg: I'm in a dilemma about this job …"
type textarea "Eg: I'm in a dilemma about this job offer."
click at [439, 392] on button "[PERSON_NAME]" at bounding box center [441, 396] width 107 height 26
type textarea "thế khó [PERSON_NAME] [PERSON_NAME] xử (n) Eg: I'm in a dilemma about this job …"
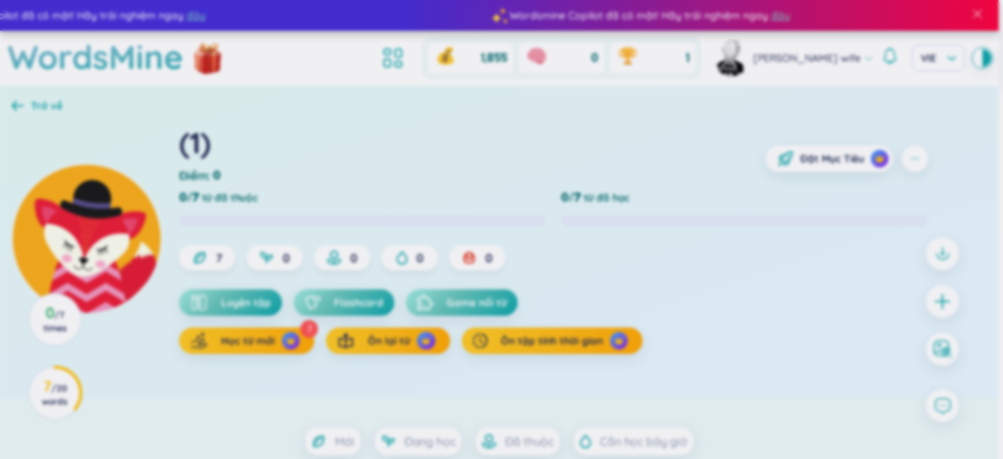
click at [942, 299] on icon "plus" at bounding box center [943, 301] width 18 height 18
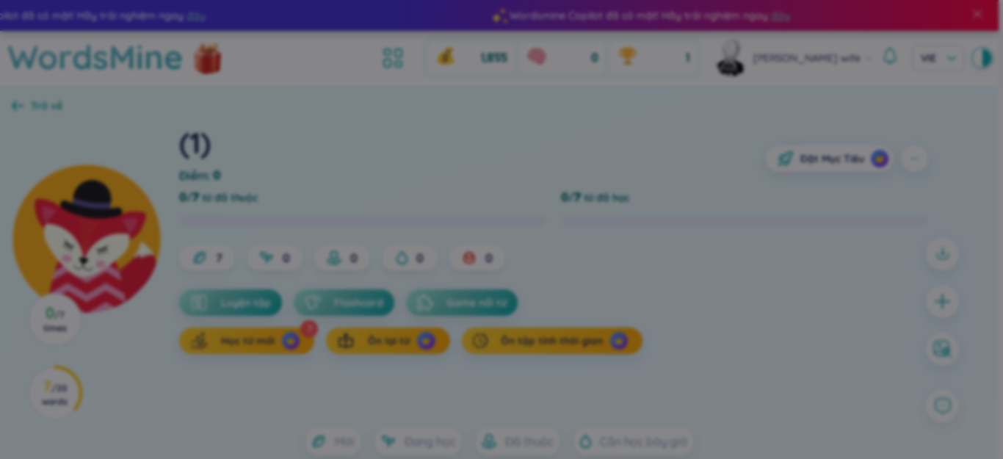
click at [942, 299] on div "*[PERSON_NAME] để [PERSON_NAME] sửa từ Định [PERSON_NAME] bạn ? Định [PERSON_NA…" at bounding box center [501, 229] width 1003 height 459
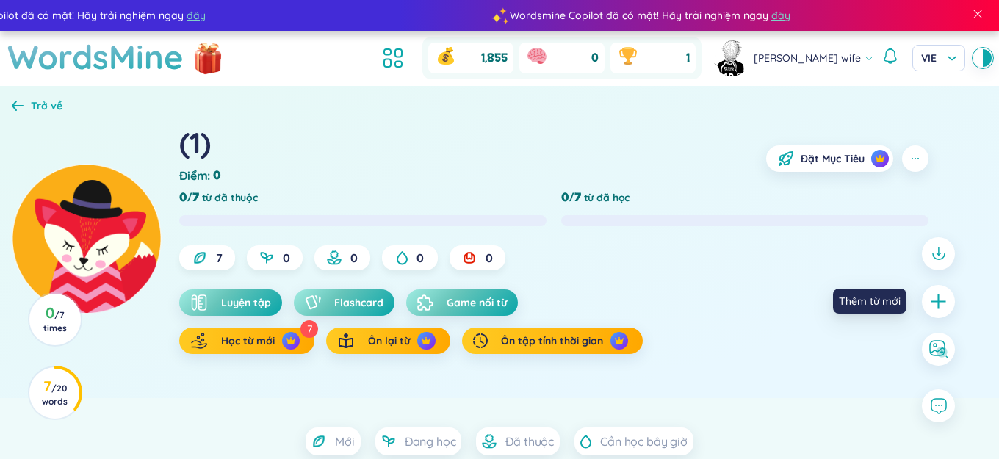
click at [942, 299] on icon "plus" at bounding box center [938, 301] width 18 height 18
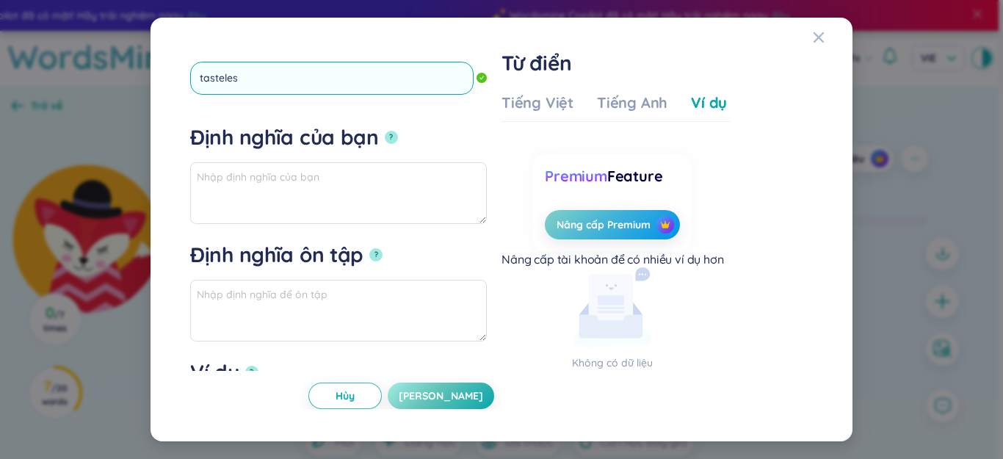
type input "tasteless"
click at [385, 131] on button "?" at bounding box center [391, 137] width 13 height 13
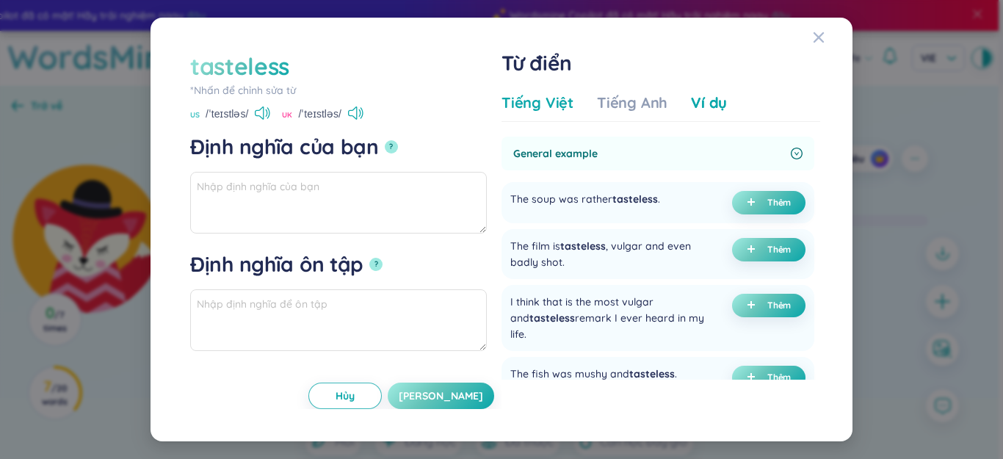
click at [552, 109] on div "Tiếng Việt" at bounding box center [538, 103] width 72 height 21
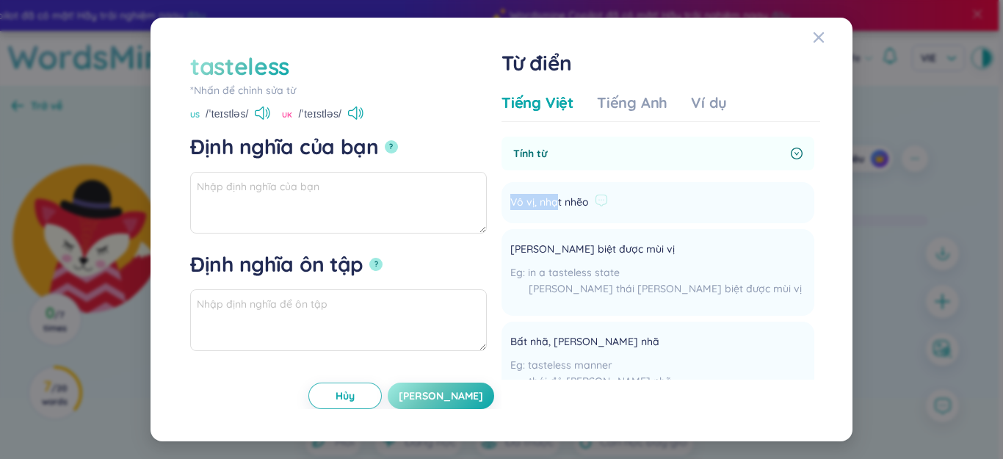
drag, startPoint x: 555, startPoint y: 203, endPoint x: 575, endPoint y: 206, distance: 20.2
click at [591, 203] on div "Vô vị, nhạt nhẽo" at bounding box center [560, 203] width 98 height 18
copy span "Vô vị, nhạt nhẽo"
paste textarea "Vô vị, nhạt nhẽo"
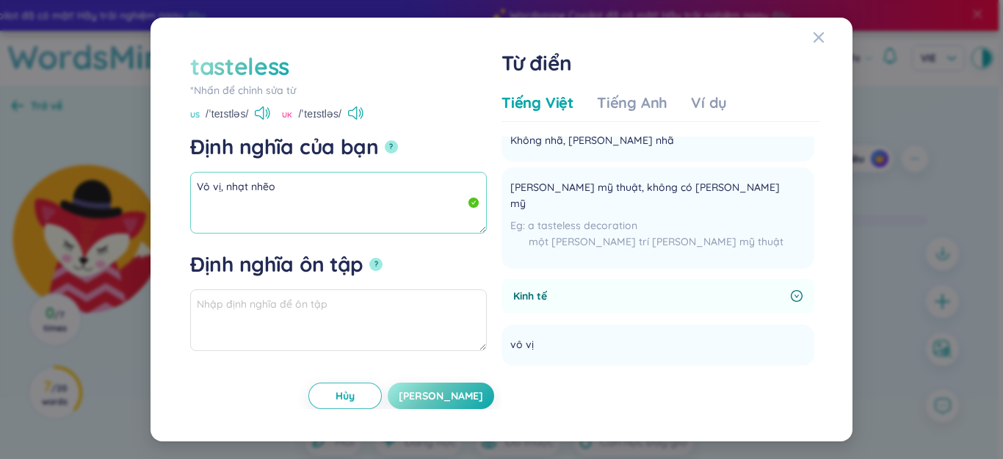
scroll to position [73, 0]
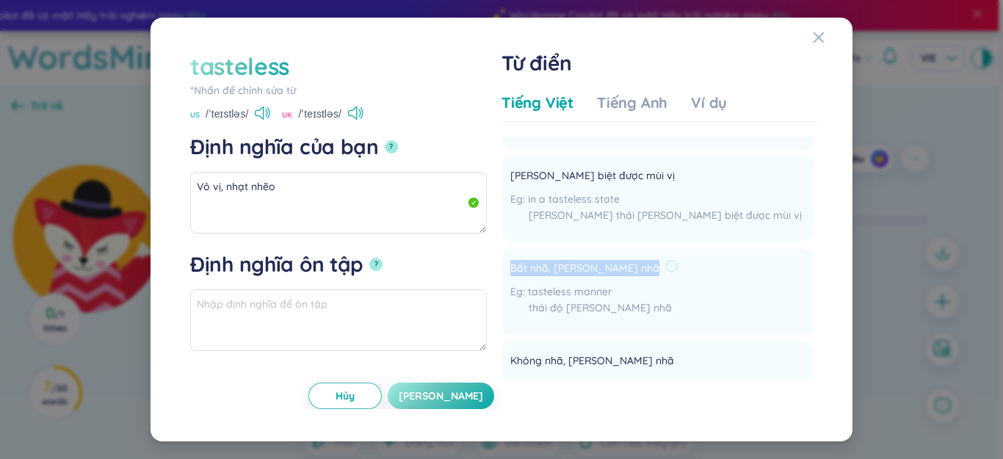
drag, startPoint x: 511, startPoint y: 270, endPoint x: 608, endPoint y: 272, distance: 97.0
click at [608, 272] on div "Bất nhã, [PERSON_NAME] nhã" at bounding box center [595, 269] width 168 height 18
copy div "Bất nhã, [PERSON_NAME] nhã"
click at [398, 226] on textarea "Vô vị, nhạt nhẽo" at bounding box center [338, 203] width 297 height 62
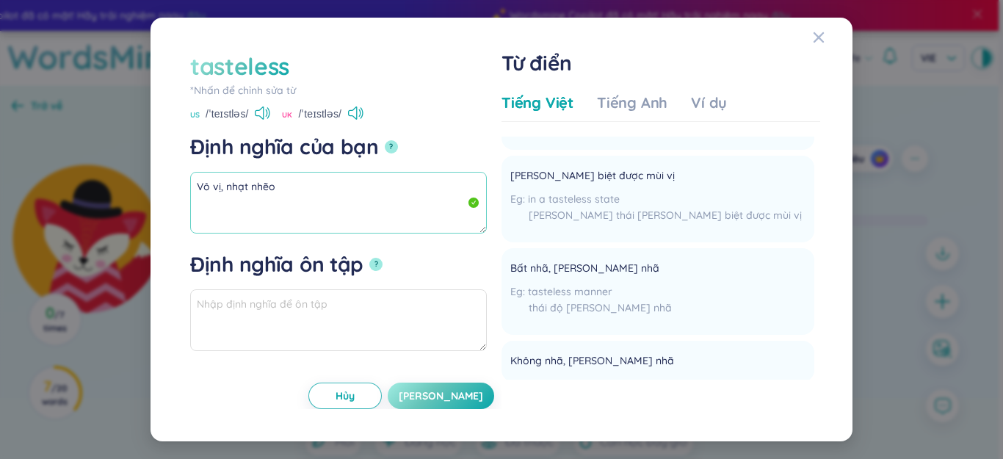
paste textarea "Bất nhã, [PERSON_NAME] nhã"
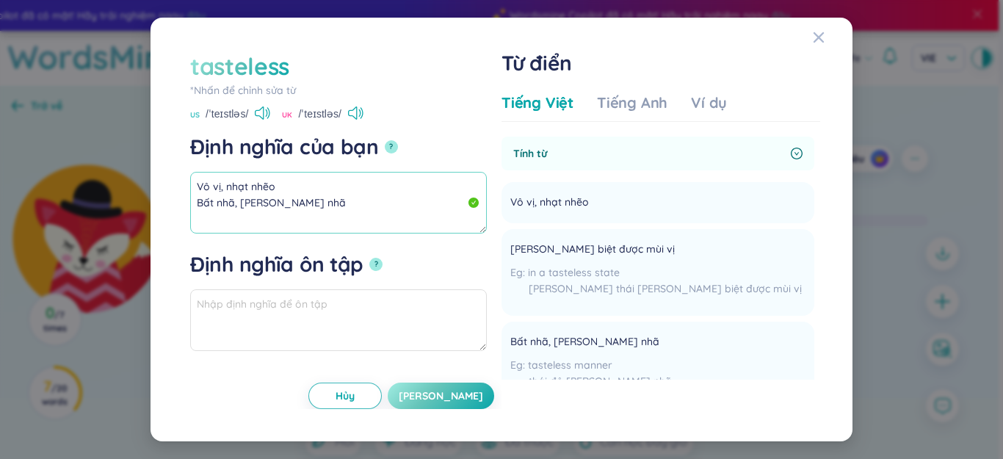
click at [355, 208] on textarea "Vô vị, nhạt nhẽo Bất nhã, [PERSON_NAME] nhã" at bounding box center [338, 203] width 297 height 62
click at [347, 195] on textarea "Vô vị, nhạt nhẽo Bất nhã, [PERSON_NAME] nhã" at bounding box center [338, 203] width 297 height 62
drag, startPoint x: 177, startPoint y: 162, endPoint x: 164, endPoint y: 163, distance: 13.3
click at [158, 162] on div "tasteless *[PERSON_NAME] để [PERSON_NAME] sửa từ tasteless US /ˈteɪstləs/ UK /ˈ…" at bounding box center [502, 230] width 702 height 425
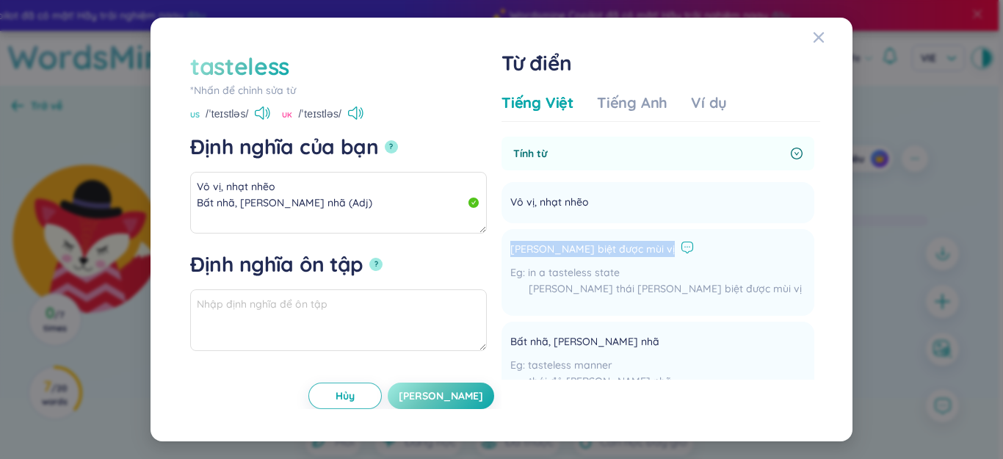
drag, startPoint x: 512, startPoint y: 251, endPoint x: 668, endPoint y: 248, distance: 156.5
click at [668, 248] on li "[PERSON_NAME] biệt được mùi vị in a tasteless state [PERSON_NAME] thái [PERSON_…" at bounding box center [658, 272] width 313 height 87
copy div "[PERSON_NAME] biệt được mùi vị"
click at [319, 191] on textarea "Vô vị, nhạt nhẽo Bất nhã, [PERSON_NAME] nhã (Adj)" at bounding box center [338, 203] width 297 height 62
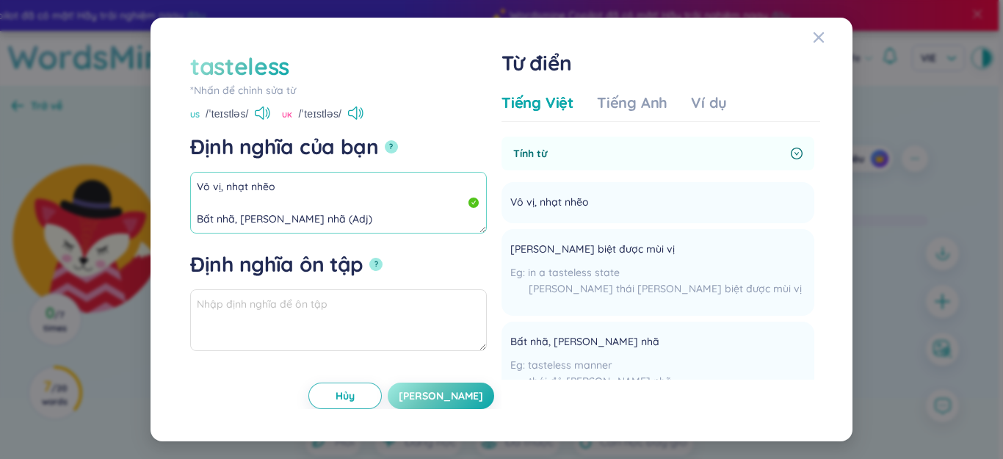
paste textarea "[PERSON_NAME] biệt được mùi vị"
drag, startPoint x: 293, startPoint y: 219, endPoint x: 214, endPoint y: 197, distance: 82.3
click at [141, 170] on div "tasteless *[PERSON_NAME] để [PERSON_NAME] sửa từ tasteless US /ˈteɪstləs/ UK /ˈ…" at bounding box center [501, 229] width 1003 height 459
click at [729, 97] on div "Tiếng Việt Tiếng Anh Ví dụ" at bounding box center [661, 107] width 319 height 29
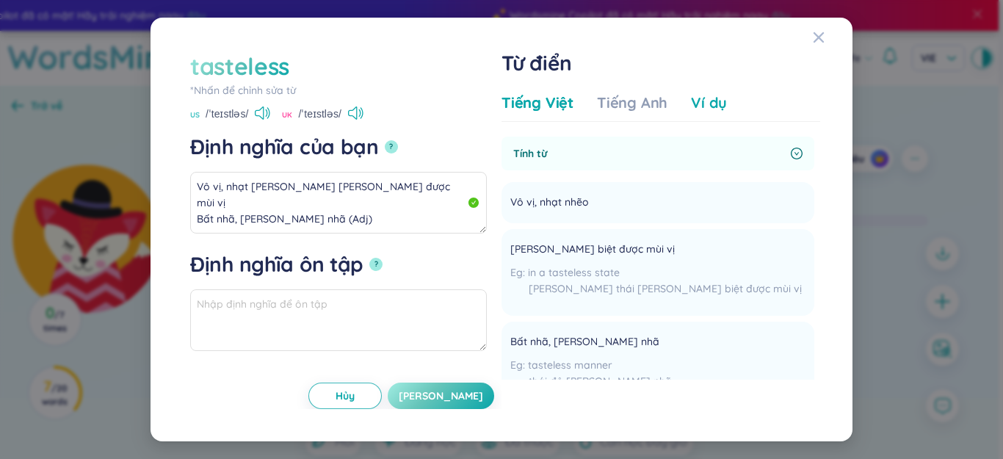
click at [710, 100] on div "Ví dụ" at bounding box center [709, 103] width 36 height 21
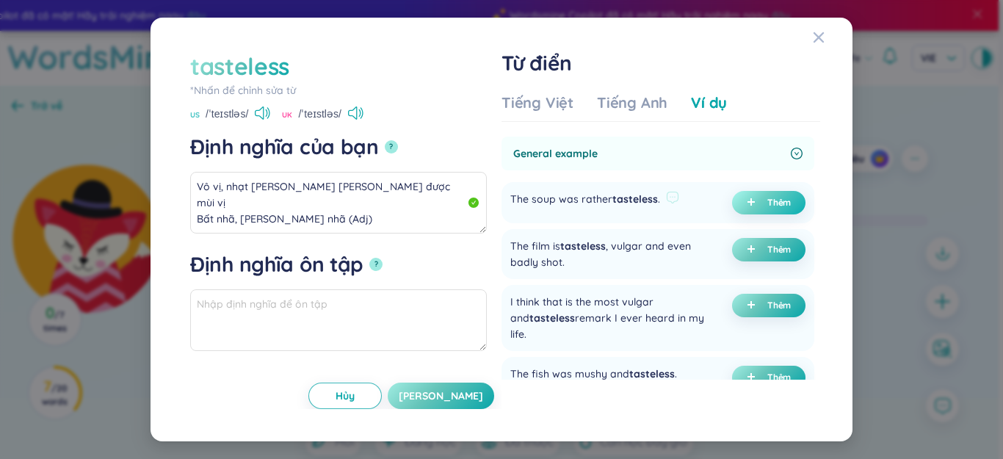
click at [748, 202] on icon "plus" at bounding box center [751, 201] width 7 height 1
type textarea "Vô vị, nhạt [PERSON_NAME] [PERSON_NAME] được mùi vị Bất nhã, [PERSON_NAME] nhã …"
type textarea "Eg: The soup was rather tasteless."
click at [459, 396] on span "[PERSON_NAME]" at bounding box center [441, 396] width 84 height 15
type textarea "Vô vị, nhạt [PERSON_NAME] [PERSON_NAME] được mùi vị Bất nhã, [PERSON_NAME] nhã …"
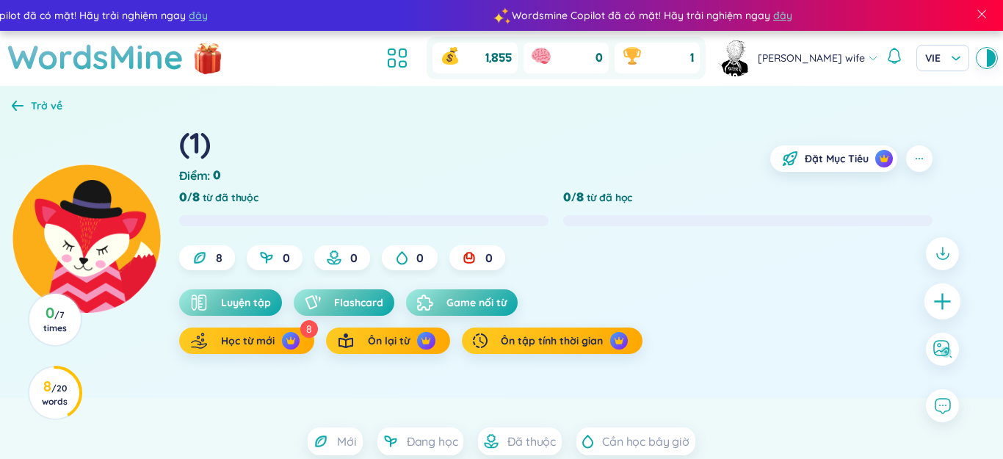
click at [940, 307] on icon "plus" at bounding box center [943, 301] width 21 height 21
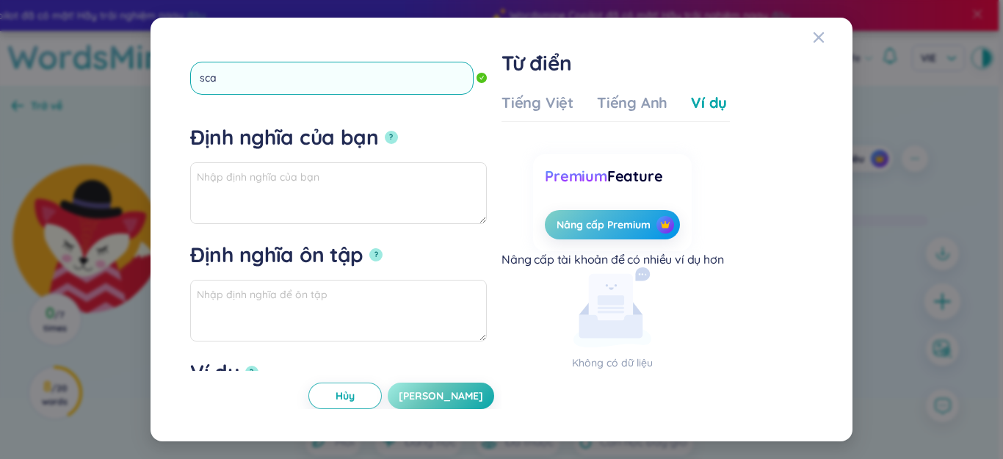
type input "scar"
click at [385, 131] on button "?" at bounding box center [391, 137] width 13 height 13
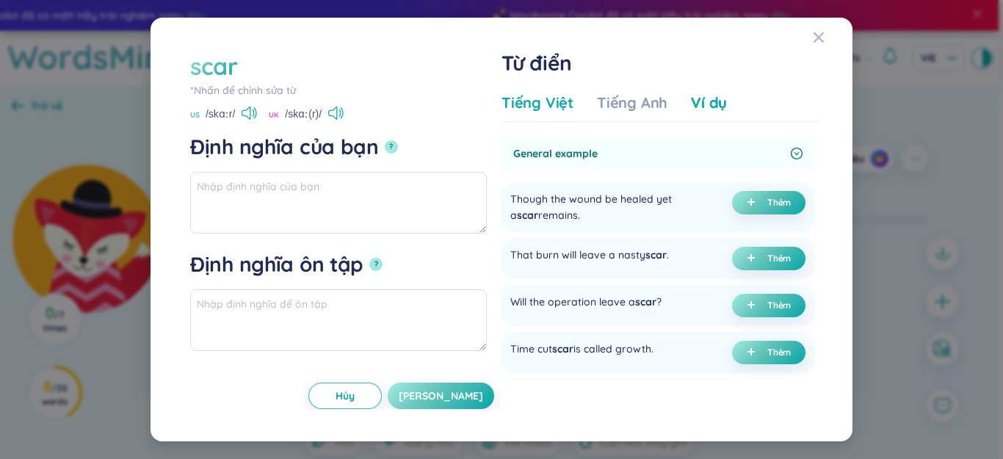
drag, startPoint x: 556, startPoint y: 87, endPoint x: 555, endPoint y: 101, distance: 14.0
click at [556, 87] on div "Tiếng Việt Tiếng [PERSON_NAME] Ví dụ General example Though the wound be healed…" at bounding box center [661, 248] width 319 height 322
click at [555, 101] on div "Tiếng Việt" at bounding box center [538, 103] width 72 height 21
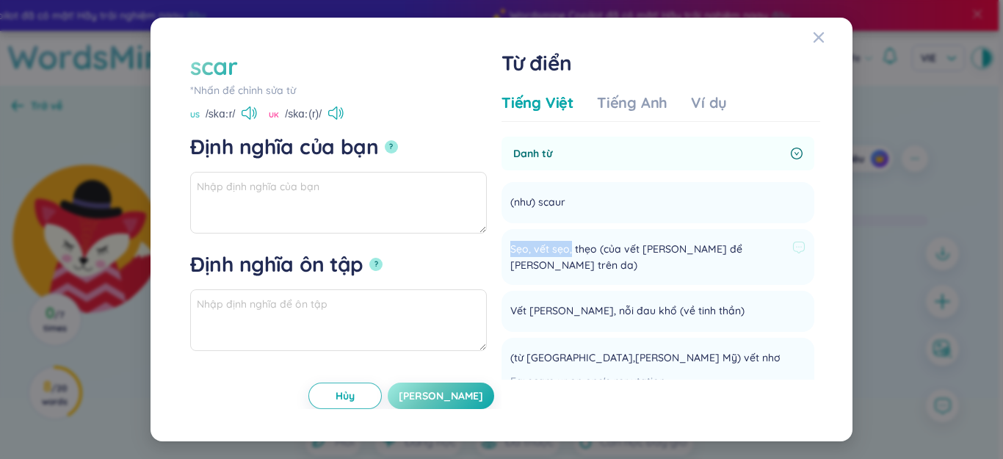
drag, startPoint x: 513, startPoint y: 250, endPoint x: 570, endPoint y: 250, distance: 56.6
click at [570, 250] on span "Sẹo, vết sẹo, thẹo (của vết [PERSON_NAME] để [PERSON_NAME] trên da)" at bounding box center [649, 257] width 276 height 32
copy span "Sẹo, vết sẹo"
click at [416, 205] on textarea "Định [PERSON_NAME] bạn ?" at bounding box center [338, 203] width 297 height 62
paste textarea "Sẹo, vết sẹo"
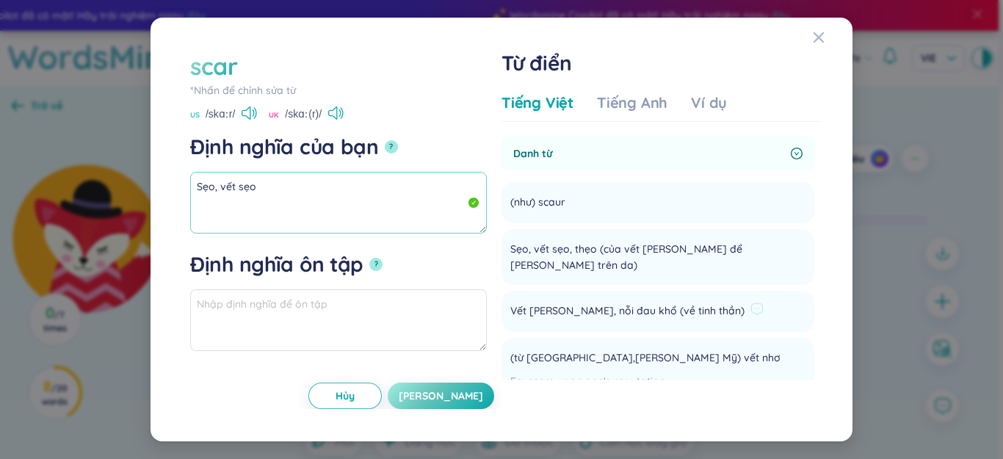
scroll to position [73, 0]
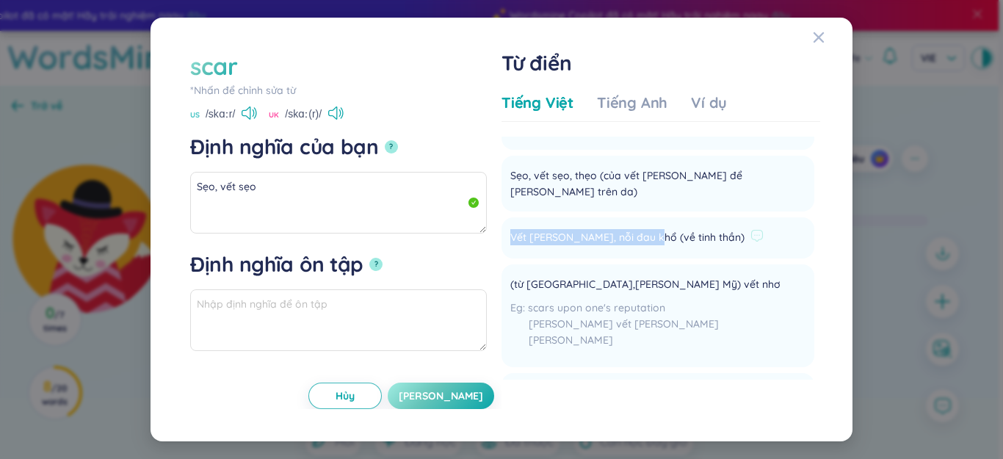
drag, startPoint x: 523, startPoint y: 223, endPoint x: 649, endPoint y: 224, distance: 125.6
click at [652, 229] on span "Vết [PERSON_NAME], nỗi đau khổ (về tinh thần)" at bounding box center [628, 238] width 234 height 18
copy span "Vết [PERSON_NAME], nỗi đau khổ"
click at [433, 204] on textarea "Sẹo, vết sẹo" at bounding box center [338, 203] width 297 height 62
paste textarea "Vết [PERSON_NAME], nỗi đau khổ"
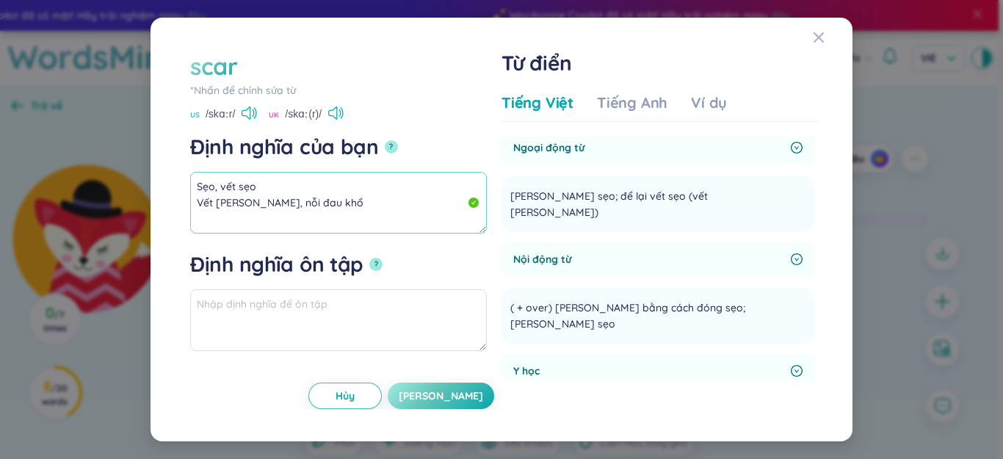
scroll to position [294, 0]
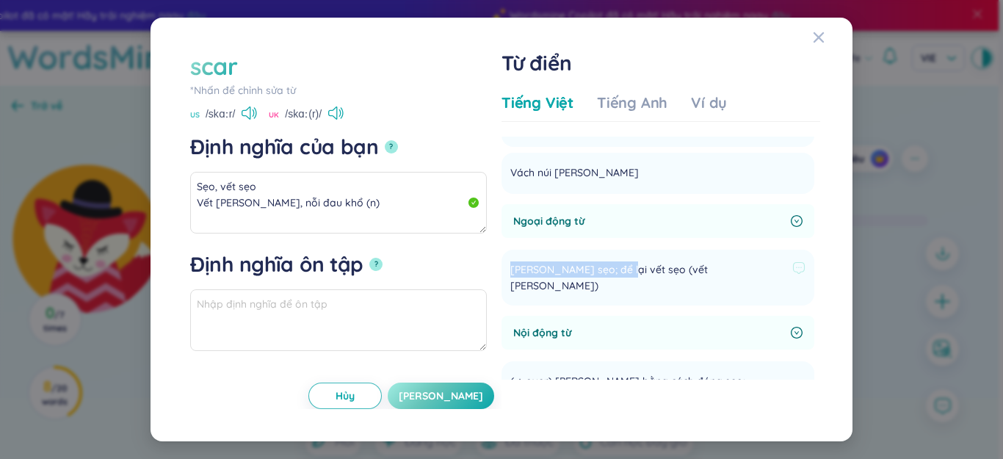
drag, startPoint x: 569, startPoint y: 234, endPoint x: 621, endPoint y: 231, distance: 52.3
click at [621, 262] on span "[PERSON_NAME] sẹo; để lại vết sẹo (vết [PERSON_NAME])" at bounding box center [649, 278] width 276 height 32
click at [301, 223] on textarea "Sẹo, vết sẹo Vết [PERSON_NAME], nỗi đau khổ (n)" at bounding box center [338, 203] width 297 height 62
paste textarea "[PERSON_NAME] sẹo; để lại vết sẹo"
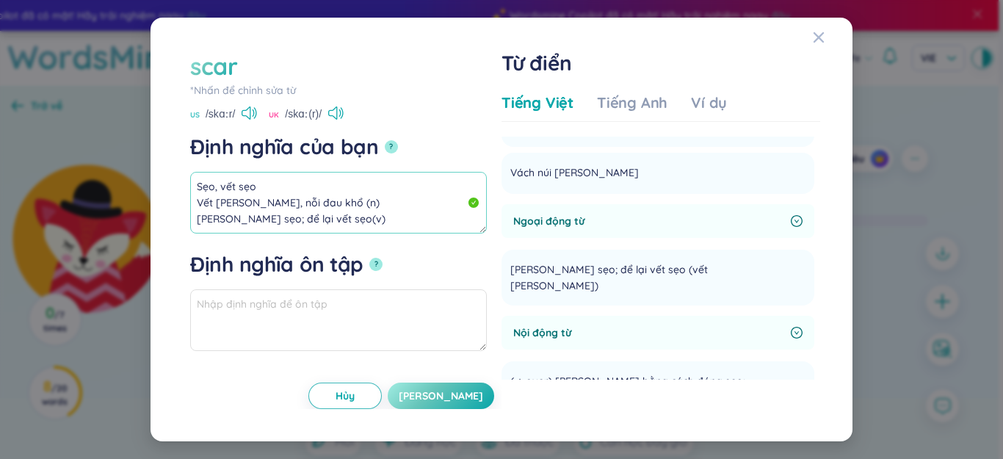
click at [314, 225] on textarea "Sẹo, vết sẹo Vết [PERSON_NAME], nỗi đau khổ (n) [PERSON_NAME] sẹo; để lại vết s…" at bounding box center [338, 203] width 297 height 62
click at [311, 223] on textarea "Sẹo, vết sẹo Vết [PERSON_NAME], nỗi đau khổ (n) [PERSON_NAME] sẹo; để lại vết s…" at bounding box center [338, 203] width 297 height 62
drag, startPoint x: 311, startPoint y: 223, endPoint x: 191, endPoint y: 174, distance: 129.5
click at [191, 174] on textarea "Sẹo, vết sẹo Vết [PERSON_NAME], nỗi đau khổ (n) [PERSON_NAME] sẹo; để lại vết s…" at bounding box center [338, 203] width 297 height 62
click at [690, 103] on div "Tiếng Việt Tiếng Anh Ví dụ" at bounding box center [615, 107] width 226 height 29
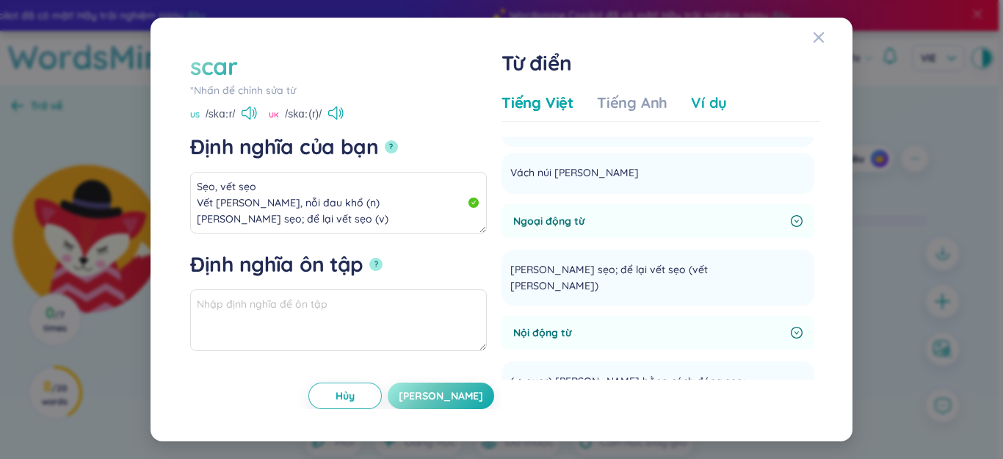
click at [709, 101] on div "Ví dụ" at bounding box center [709, 103] width 36 height 21
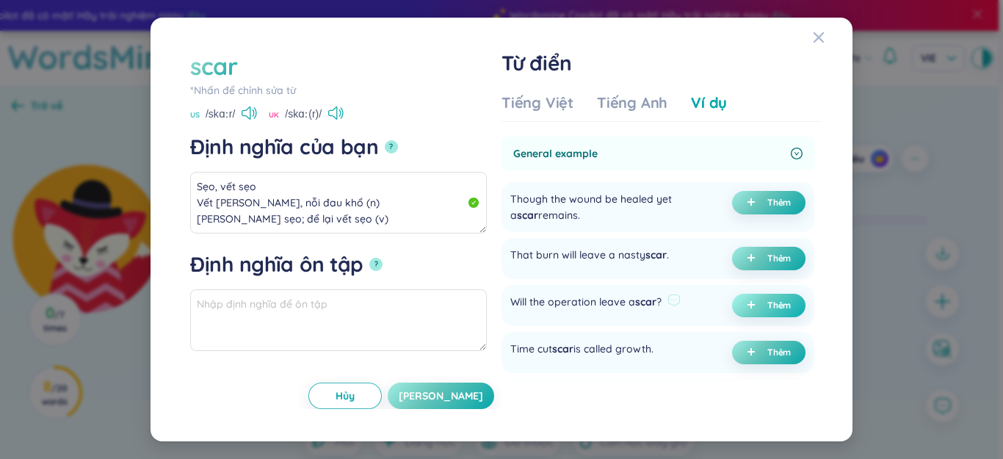
click at [747, 304] on icon "plus" at bounding box center [751, 304] width 9 height 9
type textarea "Sẹo, vết sẹo Vết [PERSON_NAME], nỗi đau khổ (n) [PERSON_NAME] sẹo; để lại vết s…"
type textarea "Eg: Will the operation leave a scar?"
click at [456, 400] on span "[PERSON_NAME]" at bounding box center [441, 396] width 84 height 15
type textarea "Sẹo, vết sẹo Vết [PERSON_NAME], nỗi đau khổ (n) [PERSON_NAME] sẹo; để lại vết s…"
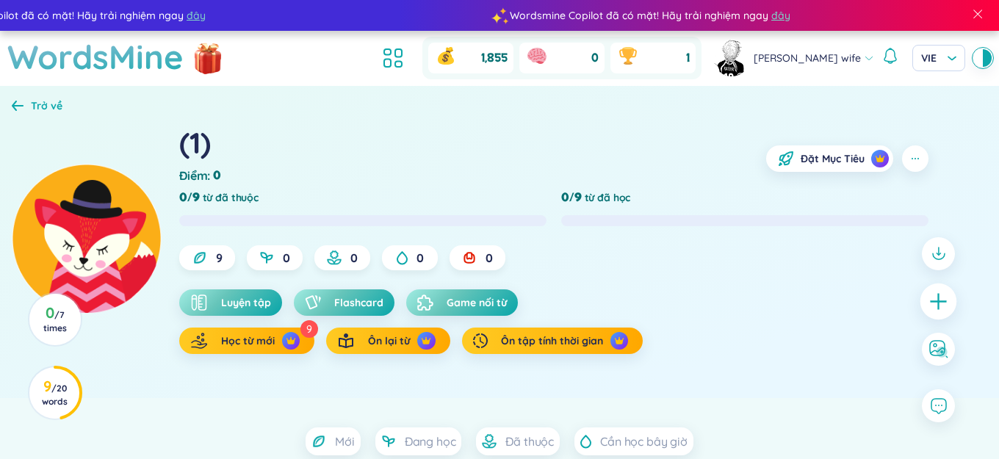
click at [940, 297] on icon "plus" at bounding box center [938, 301] width 21 height 21
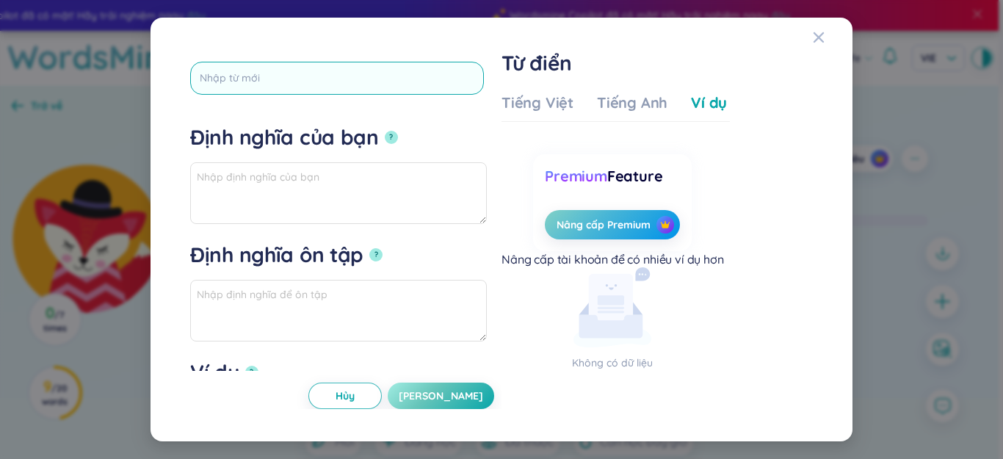
paste input "cutting edge"
click at [378, 190] on textarea "Định [PERSON_NAME] bạn ?" at bounding box center [338, 193] width 297 height 62
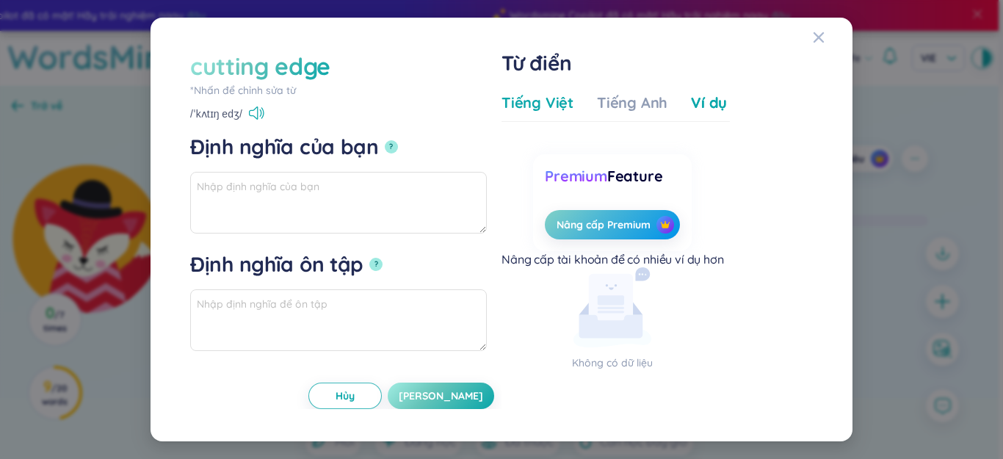
click at [509, 104] on div "Tiếng Việt" at bounding box center [538, 103] width 72 height 21
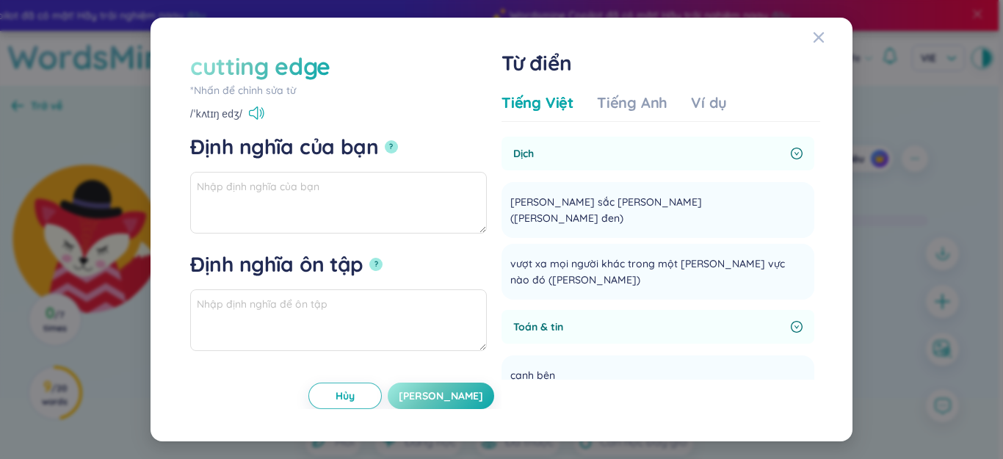
click at [250, 81] on div "cutting edge" at bounding box center [260, 66] width 140 height 32
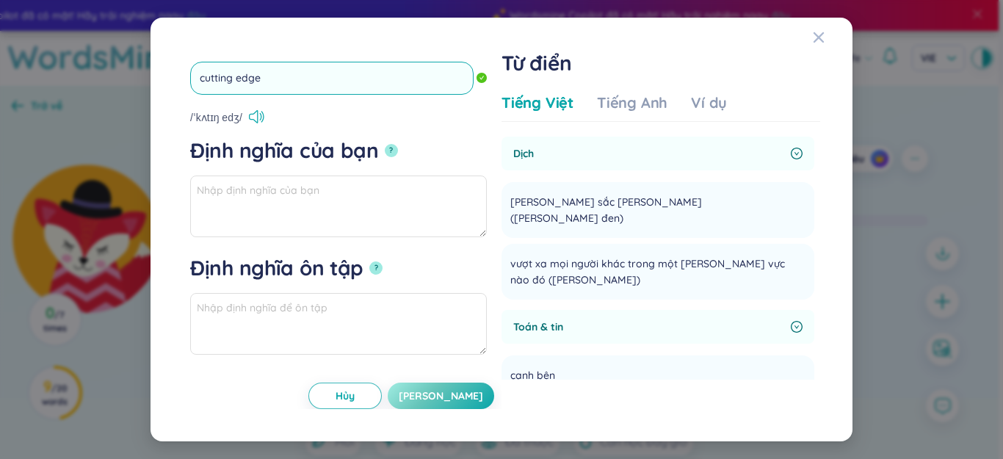
click at [236, 82] on input "cutting edge" at bounding box center [332, 78] width 284 height 33
type input "cutting-edge"
click at [385, 144] on button "?" at bounding box center [391, 150] width 13 height 13
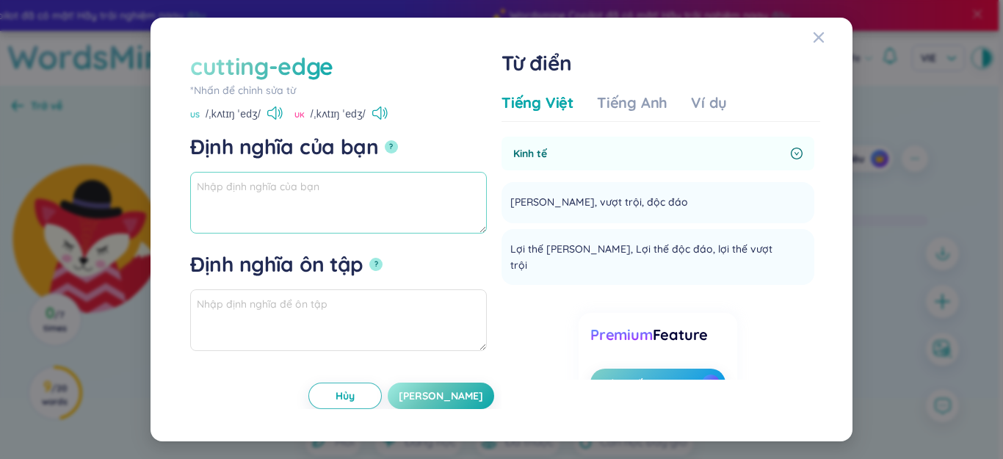
click at [387, 214] on textarea "Định [PERSON_NAME] bạn ?" at bounding box center [338, 203] width 297 height 62
drag, startPoint x: 279, startPoint y: 189, endPoint x: 210, endPoint y: 190, distance: 69.1
click at [191, 189] on textarea "[PERSON_NAME] đại, [PERSON_NAME] (Adj)" at bounding box center [338, 203] width 297 height 62
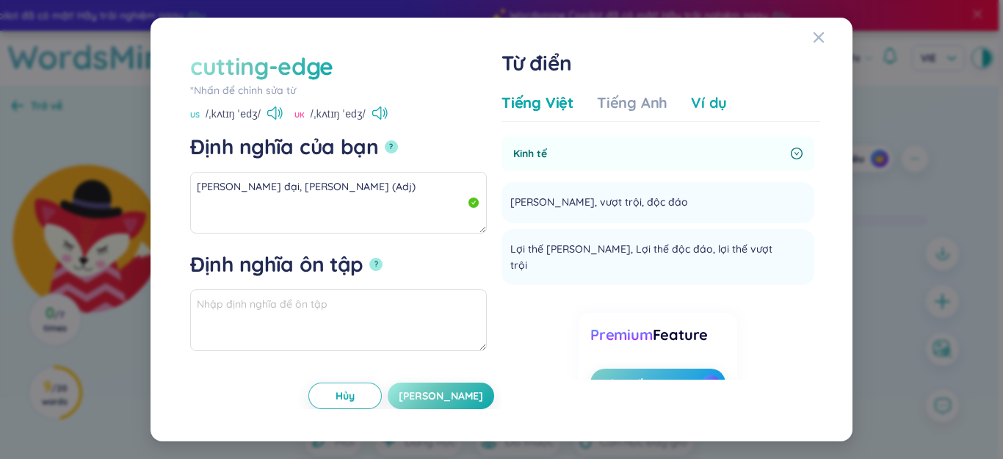
click at [696, 95] on div "Ví dụ" at bounding box center [709, 103] width 36 height 21
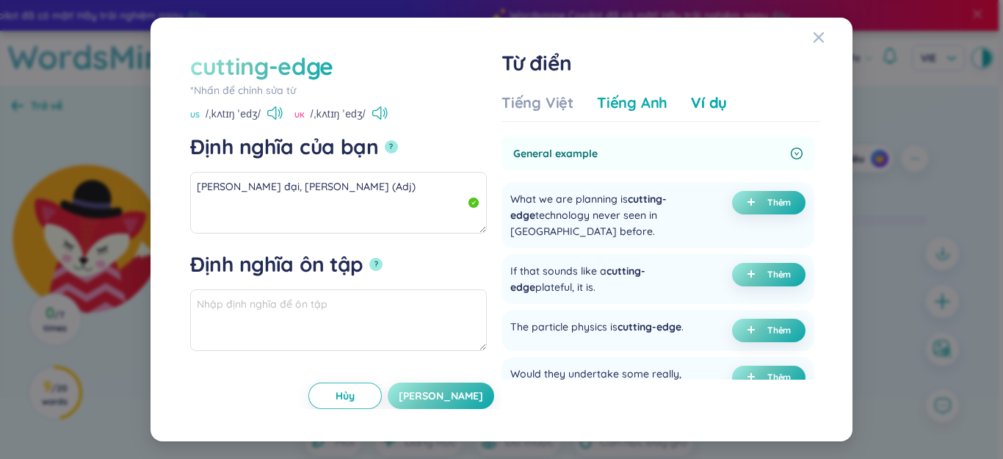
click at [641, 98] on div "Tiếng Anh" at bounding box center [632, 103] width 71 height 21
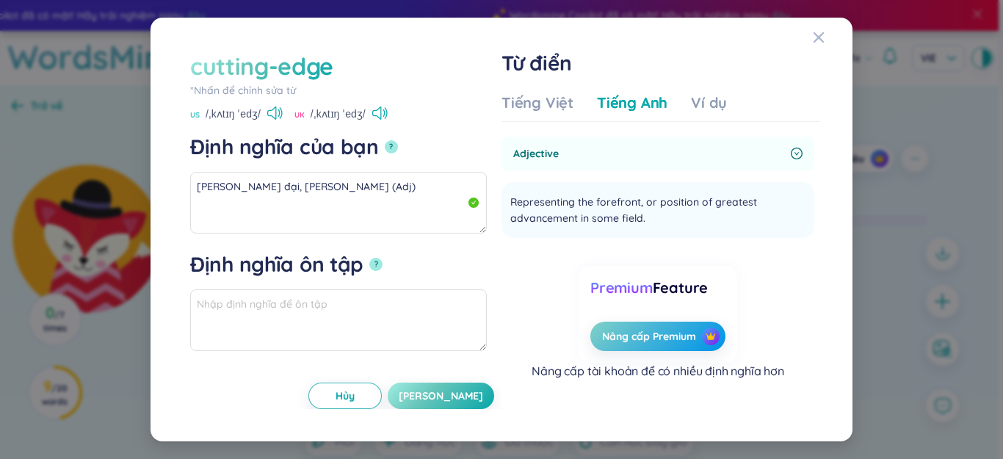
scroll to position [0, 0]
click at [715, 102] on div "Ví dụ" at bounding box center [709, 103] width 36 height 21
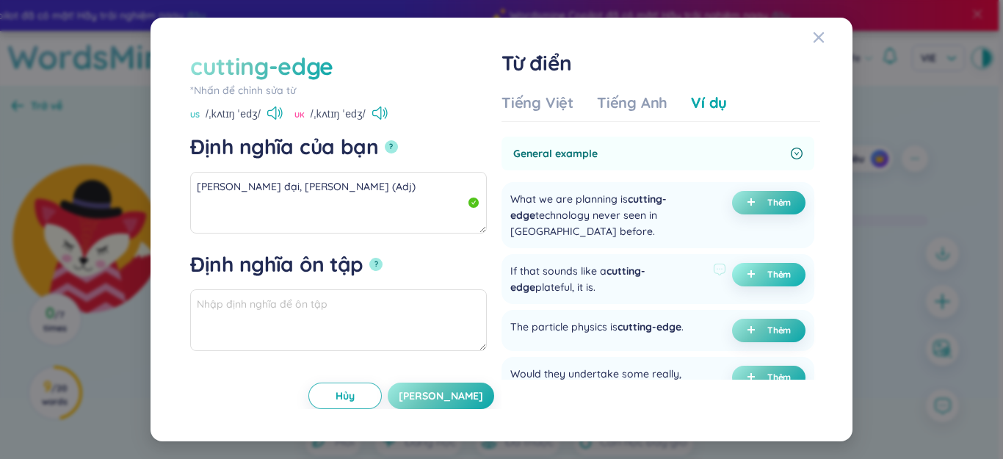
click at [752, 274] on span "plus" at bounding box center [754, 275] width 15 height 10
type textarea "[PERSON_NAME] đại, [PERSON_NAME] (Adj) Eg: If that sounds like a cutting-edge p…"
type textarea "Eg: If that sounds like a cutting-edge plateful, it is."
click at [450, 392] on span "[PERSON_NAME]" at bounding box center [441, 396] width 84 height 15
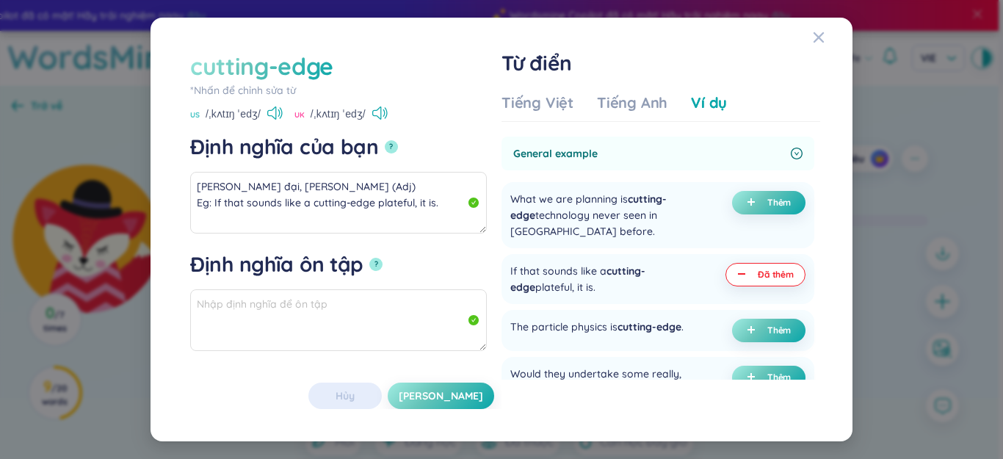
type textarea "[PERSON_NAME] đại, [PERSON_NAME] (Adj) Eg: If that sounds like a cutting-edge p…"
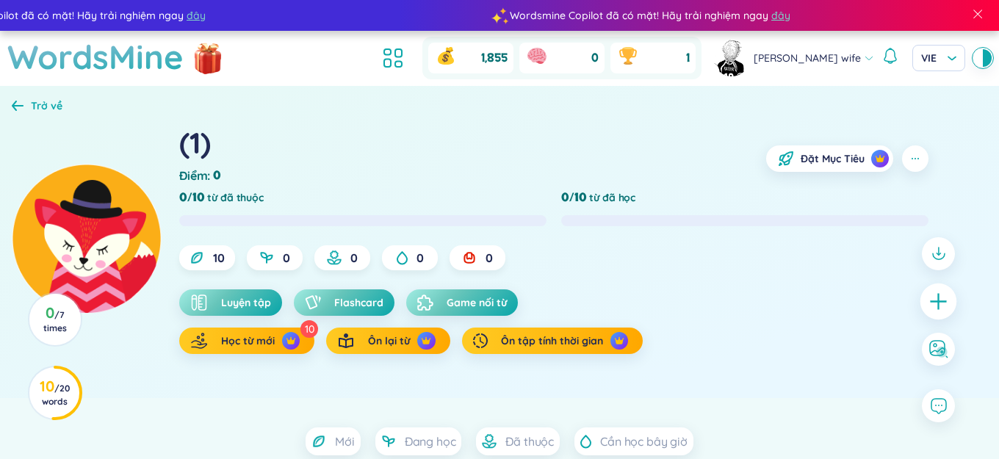
click at [928, 300] on div at bounding box center [938, 301] width 37 height 37
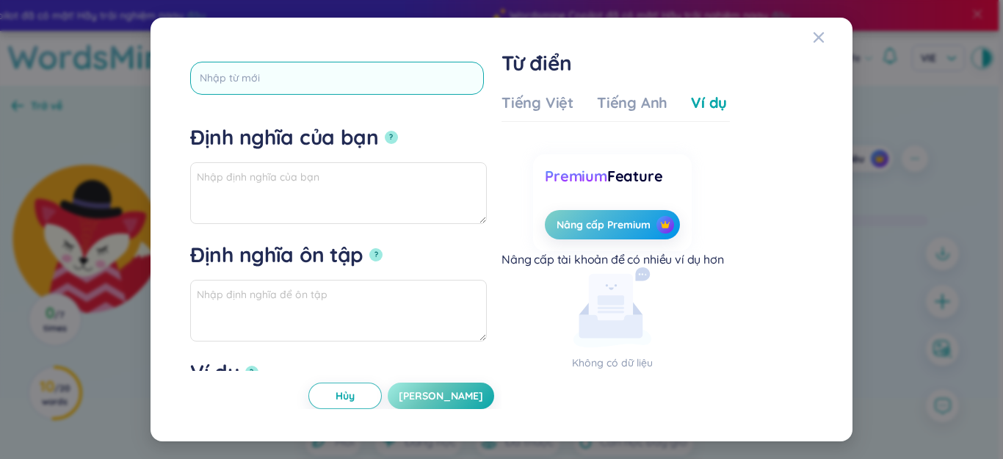
drag, startPoint x: 388, startPoint y: 199, endPoint x: 375, endPoint y: 67, distance: 132.9
paste input "revolutionize"
type input "revolutionize"
click at [419, 170] on textarea "Định [PERSON_NAME] bạn ?" at bounding box center [338, 193] width 297 height 62
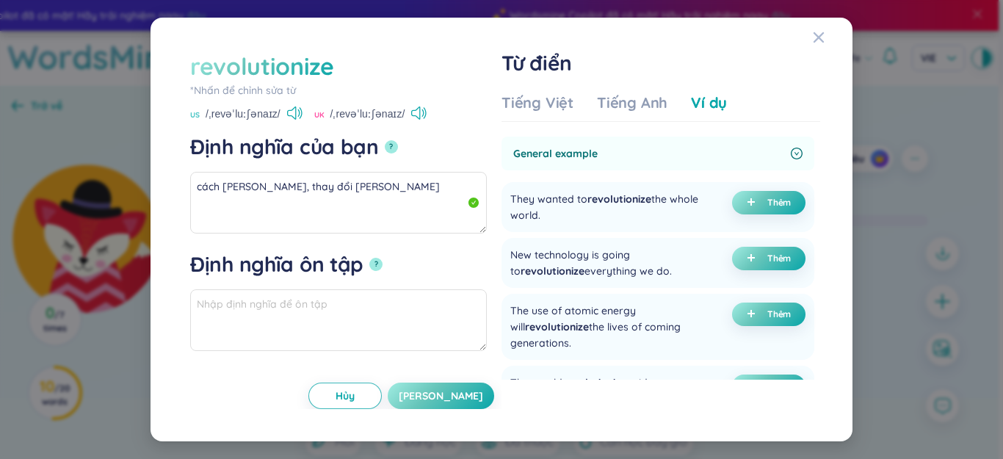
click at [560, 113] on div "Tiếng Việt Tiếng Anh Ví dụ" at bounding box center [615, 107] width 226 height 29
click at [552, 108] on div "Tiếng Việt" at bounding box center [538, 103] width 72 height 21
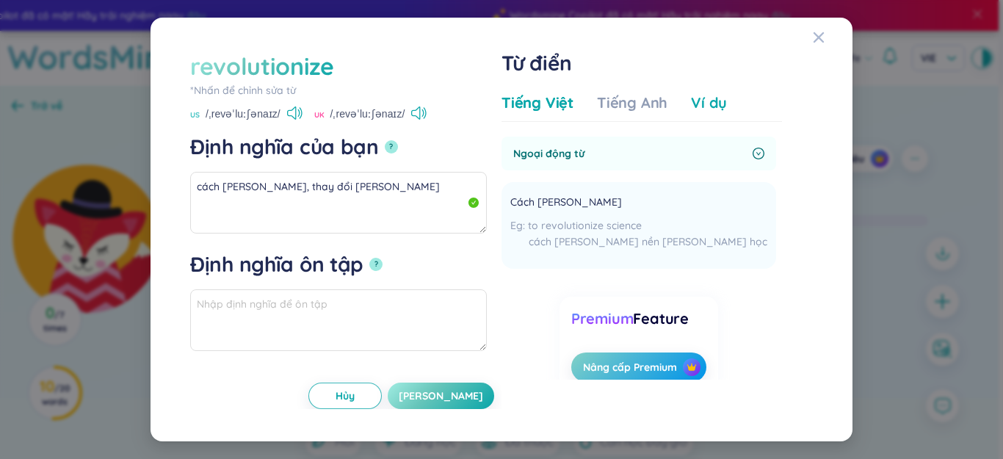
click at [693, 111] on div "Ví dụ" at bounding box center [709, 103] width 36 height 21
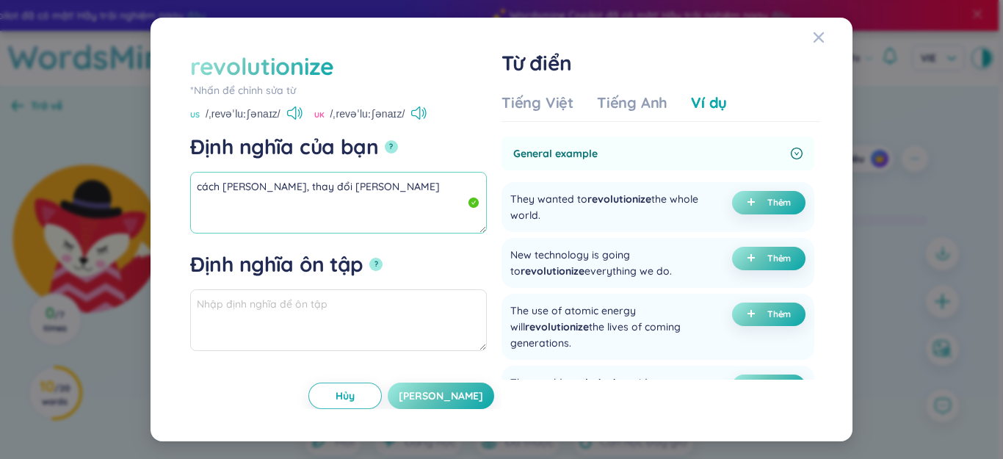
click at [427, 180] on textarea "cách [PERSON_NAME], thay đổi [PERSON_NAME]" at bounding box center [338, 203] width 297 height 62
click at [768, 202] on span "Thêm" at bounding box center [780, 203] width 24 height 12
type textarea "cách [PERSON_NAME], thay đổi [PERSON_NAME] (v) Eg: They wanted to revolutionize…"
type textarea "Eg: They wanted to revolutionize the whole world."
drag, startPoint x: 152, startPoint y: 194, endPoint x: 165, endPoint y: 194, distance: 13.2
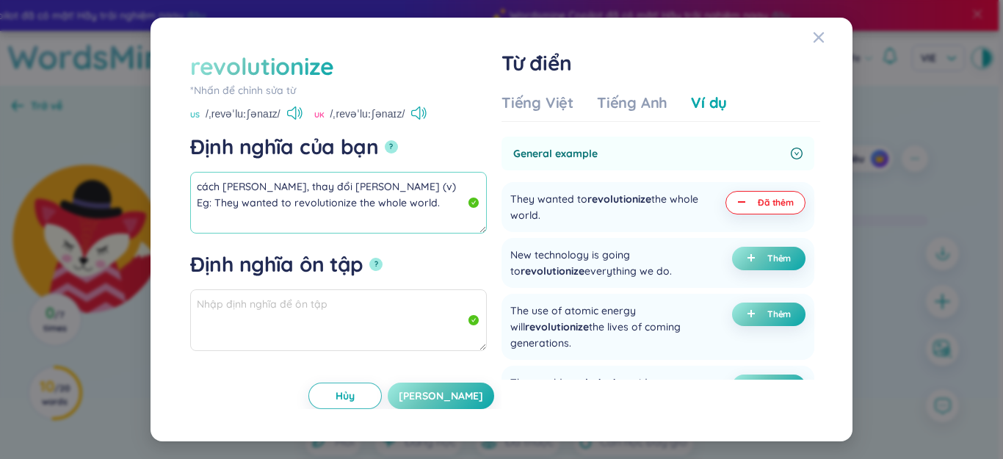
click at [149, 194] on div "revolutionize *[PERSON_NAME] để [PERSON_NAME] sửa từ revolutionize US /ˌrevəˈlu…" at bounding box center [501, 229] width 1003 height 459
click at [460, 390] on span "[PERSON_NAME]" at bounding box center [441, 396] width 84 height 15
type textarea "cách [PERSON_NAME], thay đổi [PERSON_NAME] (v) Eg: They wanted to revolutionize…"
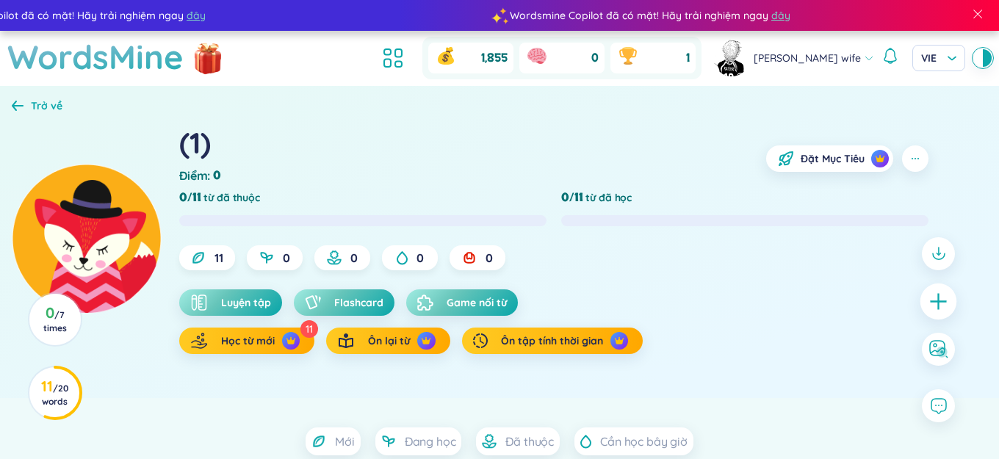
click at [945, 313] on div at bounding box center [938, 301] width 37 height 37
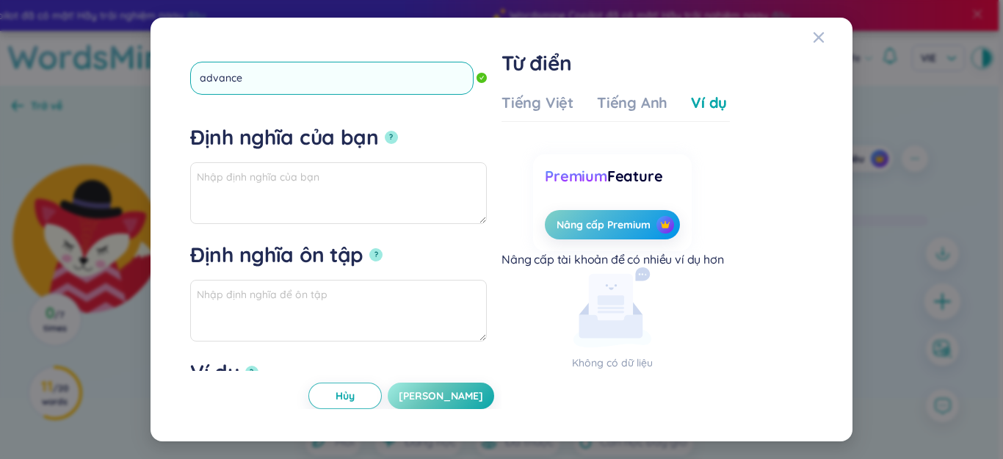
type input "advanced"
click at [385, 131] on button "?" at bounding box center [391, 137] width 13 height 13
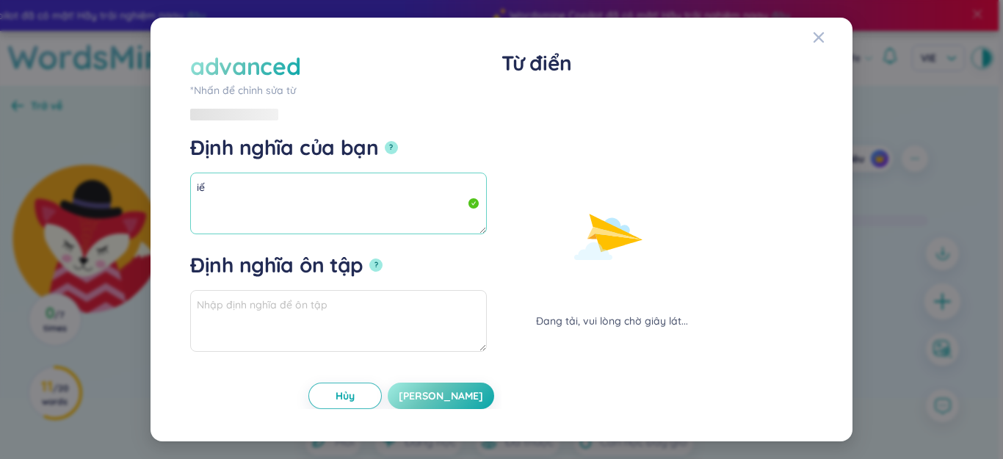
type textarea "i"
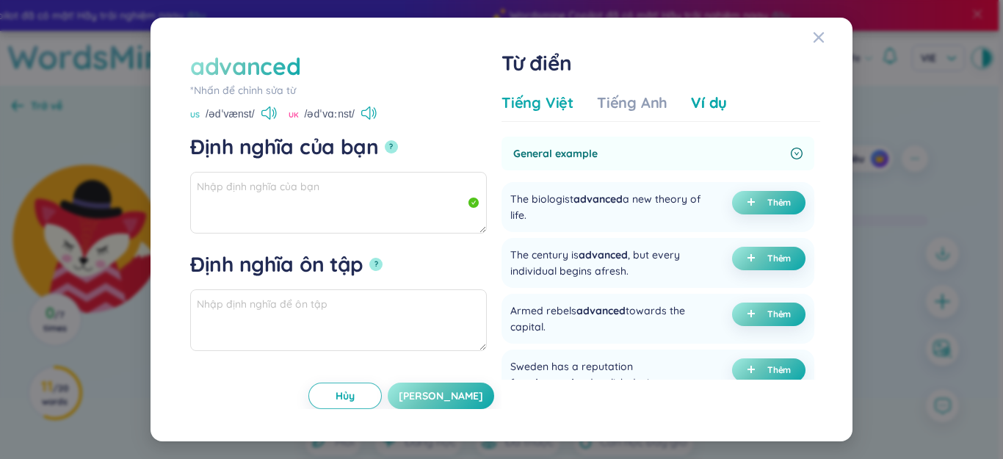
click at [570, 98] on div "Tiếng Việt Tiếng Anh Ví dụ" at bounding box center [615, 107] width 226 height 29
click at [554, 98] on div "Tiếng Việt" at bounding box center [538, 103] width 72 height 21
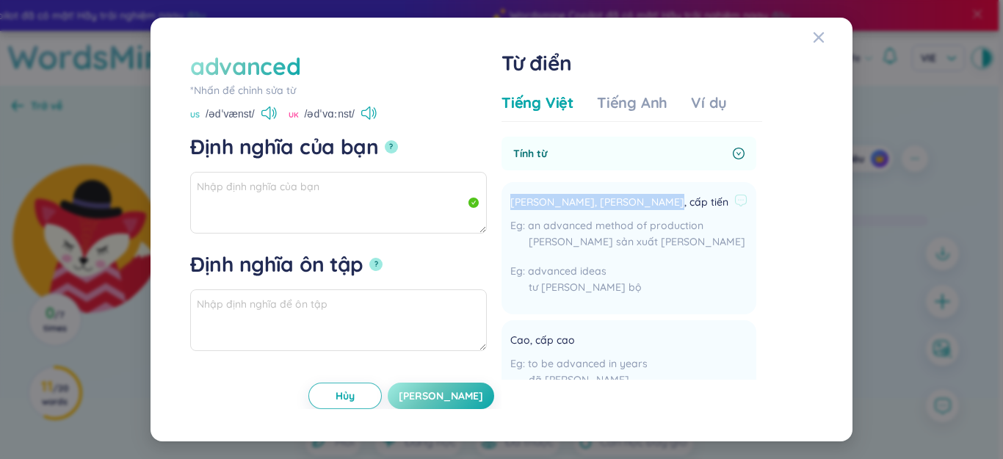
drag, startPoint x: 544, startPoint y: 197, endPoint x: 636, endPoint y: 199, distance: 92.6
click at [636, 199] on li "[PERSON_NAME], [PERSON_NAME], cấp tiến an advanced method of production [PERSON…" at bounding box center [629, 248] width 255 height 132
click at [412, 218] on textarea "Định [PERSON_NAME] bạn ?" at bounding box center [338, 203] width 297 height 62
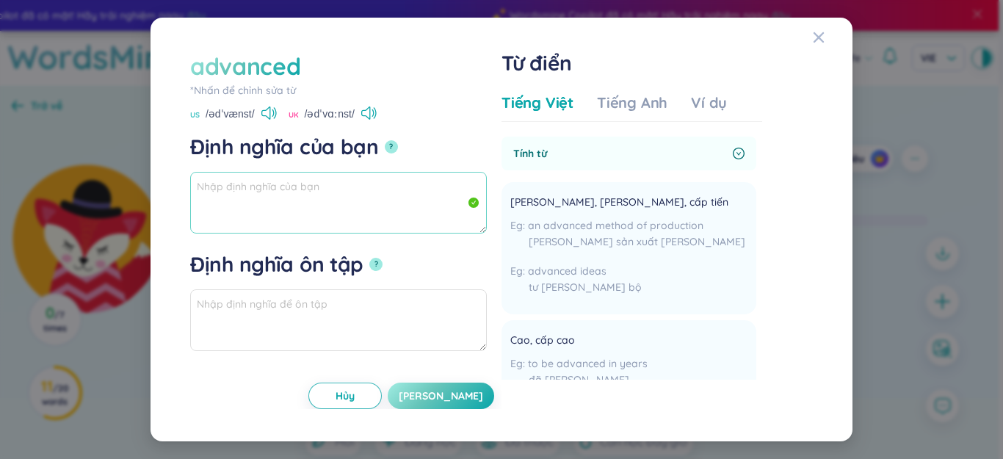
paste textarea "[PERSON_NAME], [PERSON_NAME], cấp tiến"
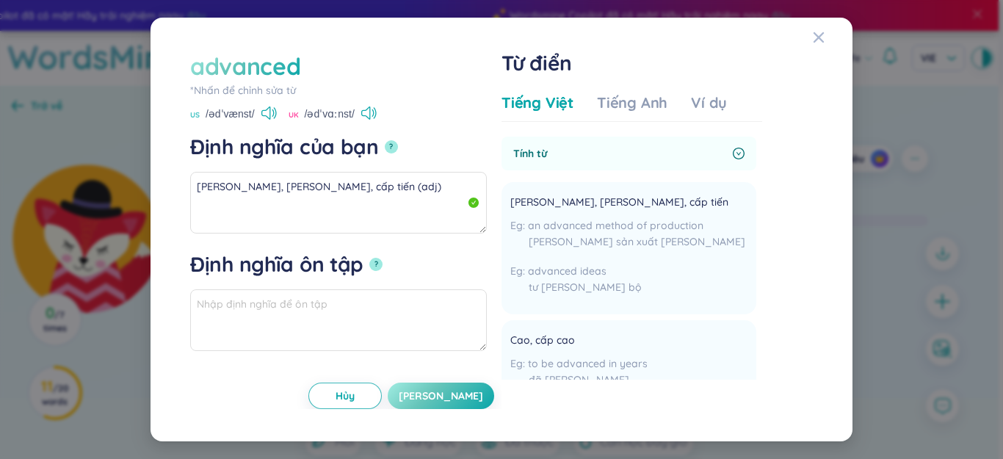
click at [709, 114] on div "Tiếng Việt Tiếng Anh Ví dụ" at bounding box center [615, 107] width 226 height 29
click at [709, 104] on div "Ví dụ" at bounding box center [709, 103] width 36 height 21
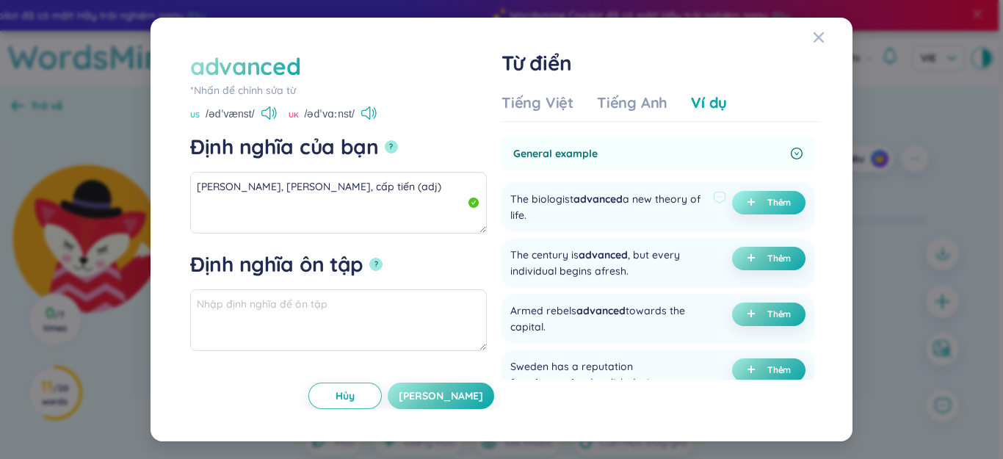
click at [749, 202] on icon "plus" at bounding box center [751, 201] width 7 height 1
type textarea "[PERSON_NAME], [PERSON_NAME], cấp tiến (adj) Eg: The biologist advanced a new t…"
type textarea "Eg: The biologist advanced a new theory of life."
click at [450, 397] on span "[PERSON_NAME]" at bounding box center [441, 396] width 84 height 15
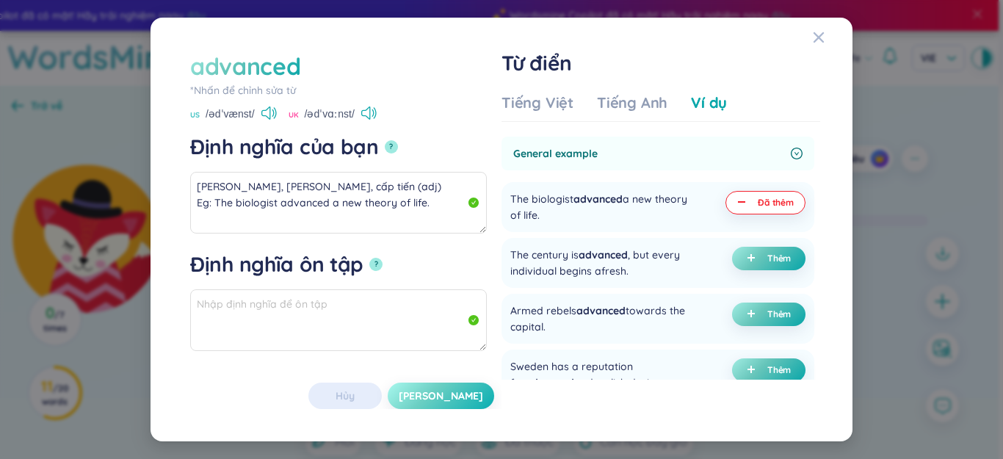
type textarea "[PERSON_NAME], [PERSON_NAME], cấp tiến (adj) Eg: The biologist advanced a new t…"
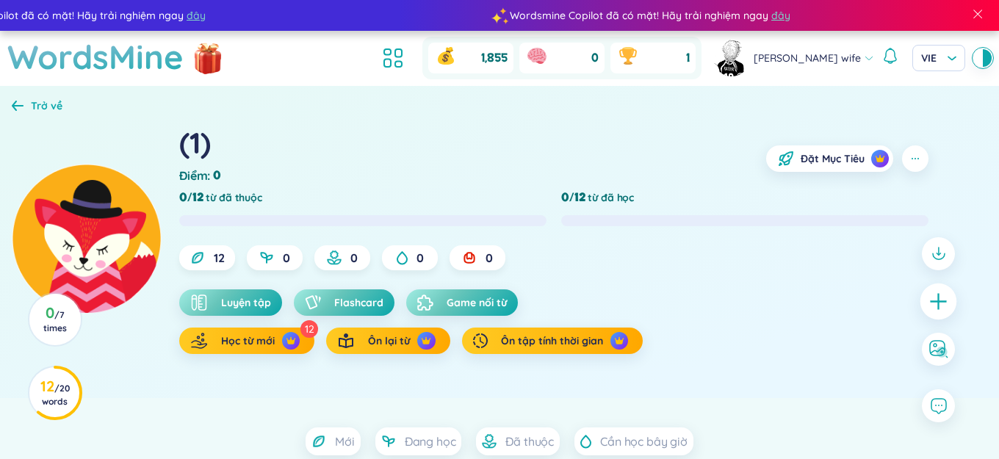
click at [931, 295] on icon "plus" at bounding box center [938, 301] width 21 height 21
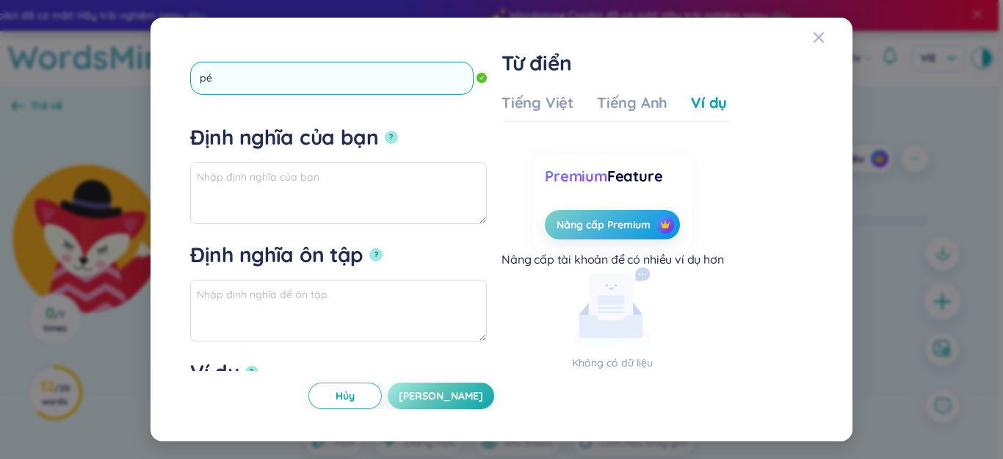
type input "p"
type input "personalize"
click at [325, 187] on textarea "Định [PERSON_NAME] bạn ?" at bounding box center [338, 193] width 297 height 62
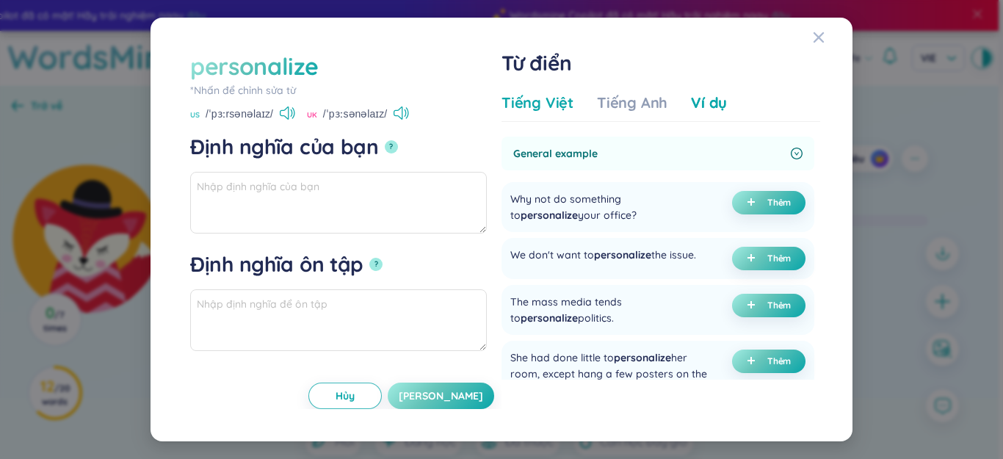
click at [529, 106] on div "Tiếng Việt" at bounding box center [538, 103] width 72 height 21
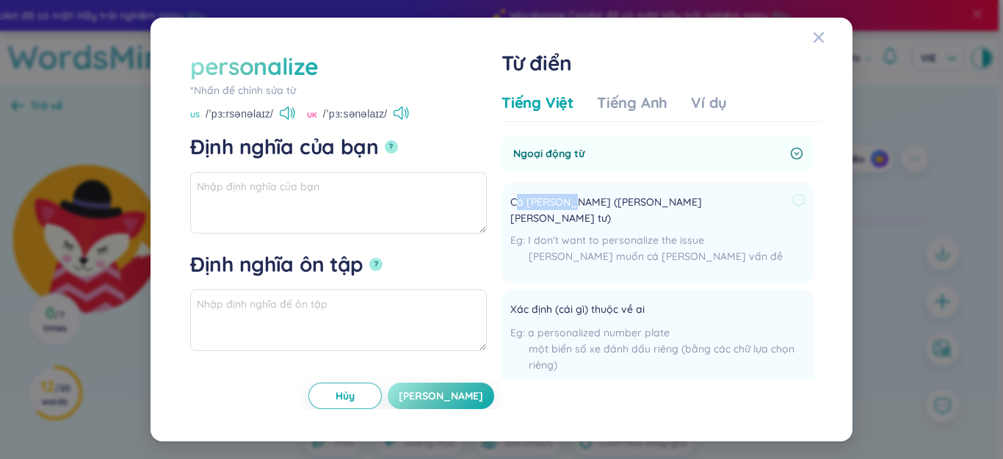
drag, startPoint x: 536, startPoint y: 201, endPoint x: 571, endPoint y: 201, distance: 35.3
click at [571, 201] on span "Cá [PERSON_NAME] ([PERSON_NAME] [PERSON_NAME] tư)" at bounding box center [649, 210] width 276 height 32
click at [387, 201] on textarea "Định [PERSON_NAME] bạn ?" at bounding box center [338, 203] width 297 height 62
paste textarea "á [PERSON_NAME]"
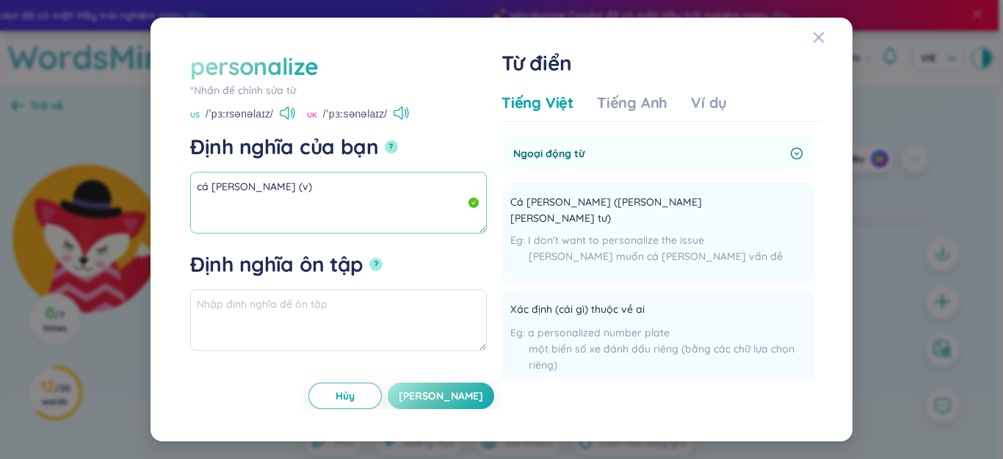
drag, startPoint x: 258, startPoint y: 181, endPoint x: 226, endPoint y: 180, distance: 31.6
click at [134, 185] on div "personalize *[PERSON_NAME] để [PERSON_NAME] sửa từ personalize US /ˈpɜːrsənəlaɪ…" at bounding box center [501, 229] width 1003 height 459
click at [693, 105] on div "Ví dụ" at bounding box center [709, 103] width 36 height 21
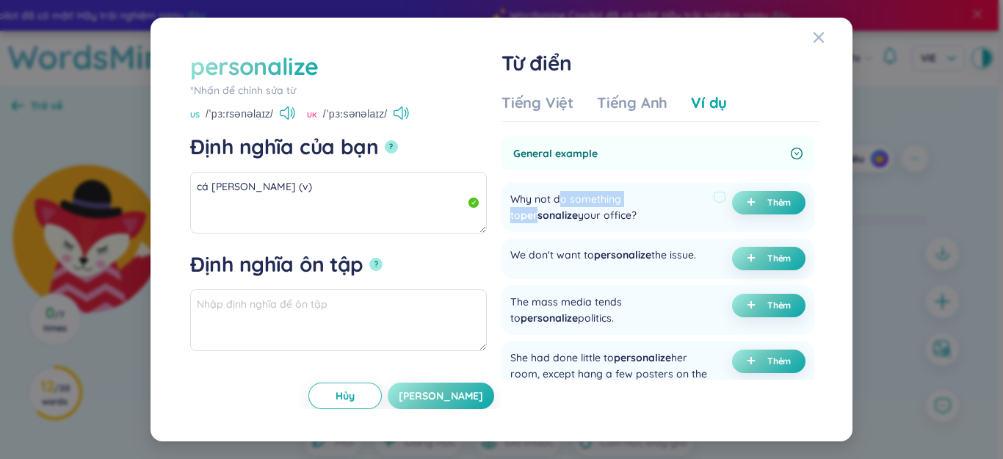
drag, startPoint x: 566, startPoint y: 197, endPoint x: 654, endPoint y: 192, distance: 88.3
click at [654, 192] on div "Why not do something to personalize your office?" at bounding box center [609, 207] width 197 height 32
click at [740, 201] on button "Thêm" at bounding box center [768, 203] width 73 height 24
type textarea "cá [PERSON_NAME] (v) Eg: Why not do something to personalize your office?"
type textarea "Eg: Why not do something to personalize your office?"
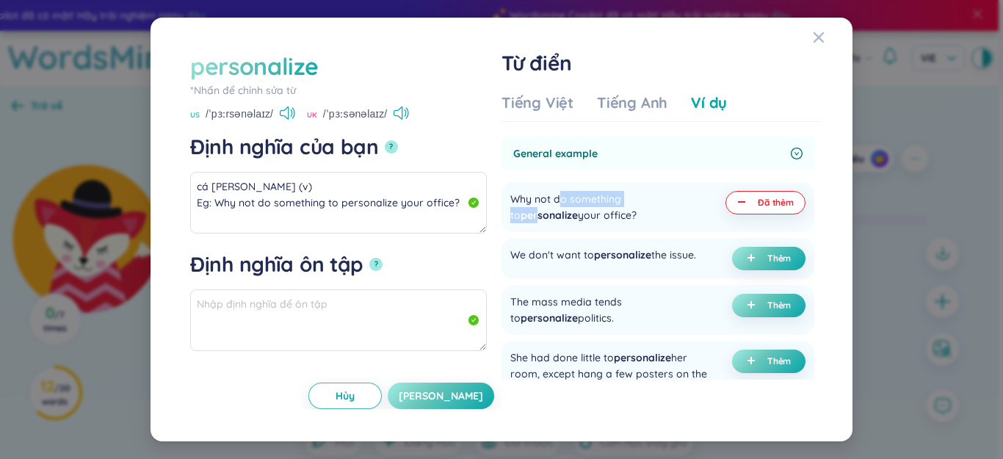
click at [455, 389] on span "[PERSON_NAME]" at bounding box center [441, 396] width 84 height 15
type textarea "cá [PERSON_NAME] (v) Eg: Why not do something to personalize your office?"
